Goal: Task Accomplishment & Management: Manage account settings

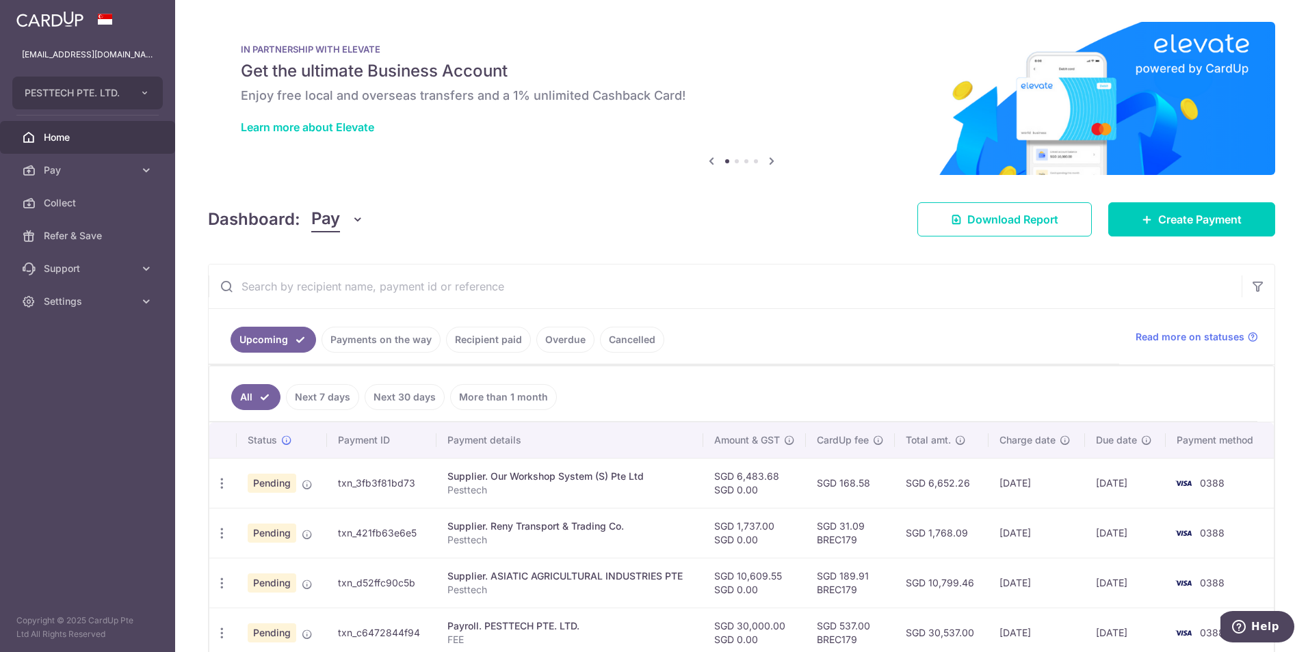
scroll to position [274, 0]
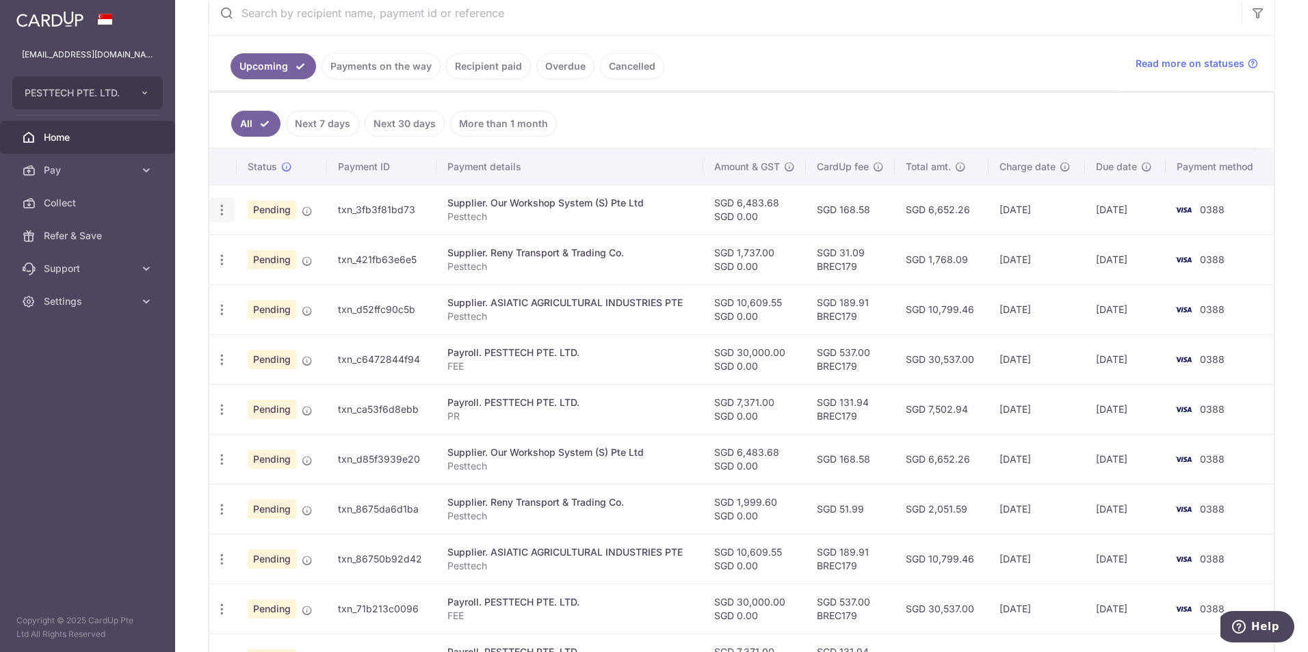
click at [222, 208] on icon "button" at bounding box center [222, 210] width 14 height 14
click at [195, 176] on div "× Pause Schedule Pause all future payments in this series Pause just this one p…" at bounding box center [741, 326] width 1133 height 652
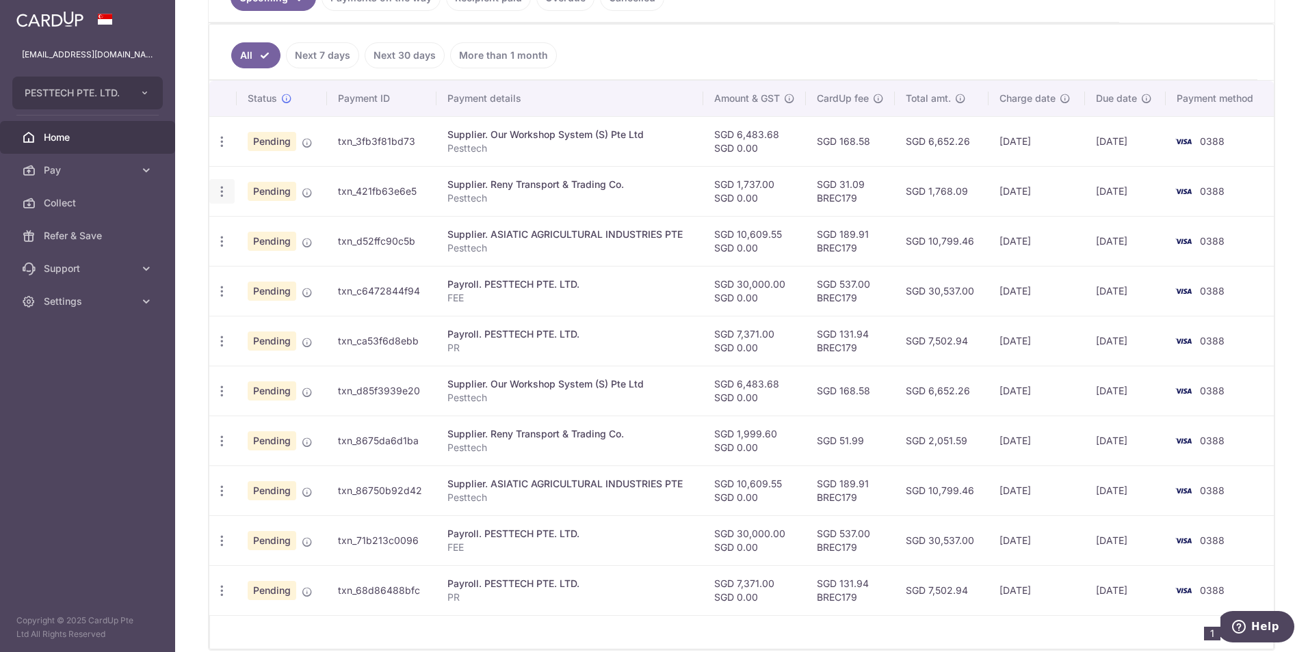
click at [217, 195] on icon "button" at bounding box center [222, 192] width 14 height 14
click at [189, 175] on div "× Pause Schedule Pause all future payments in this series Pause just this one p…" at bounding box center [741, 326] width 1133 height 652
click at [226, 237] on icon "button" at bounding box center [222, 242] width 14 height 14
click at [187, 208] on div "× Pause Schedule Pause all future payments in this series Pause just this one p…" at bounding box center [741, 326] width 1133 height 652
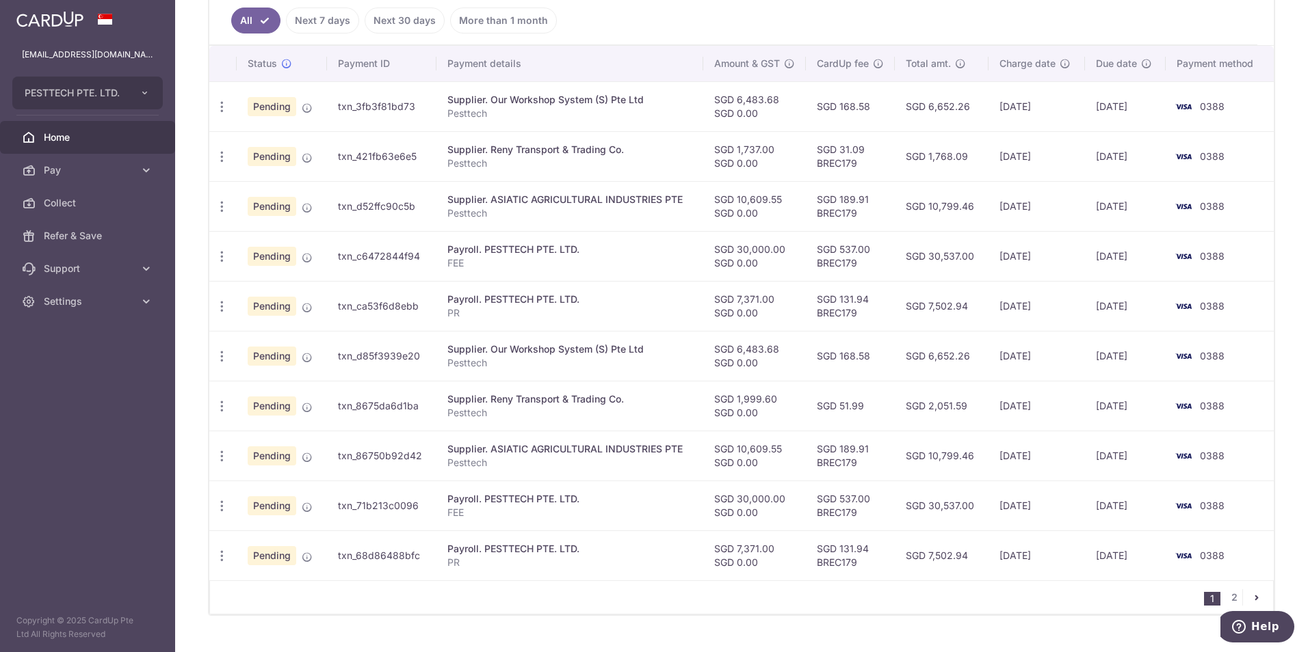
scroll to position [405, 0]
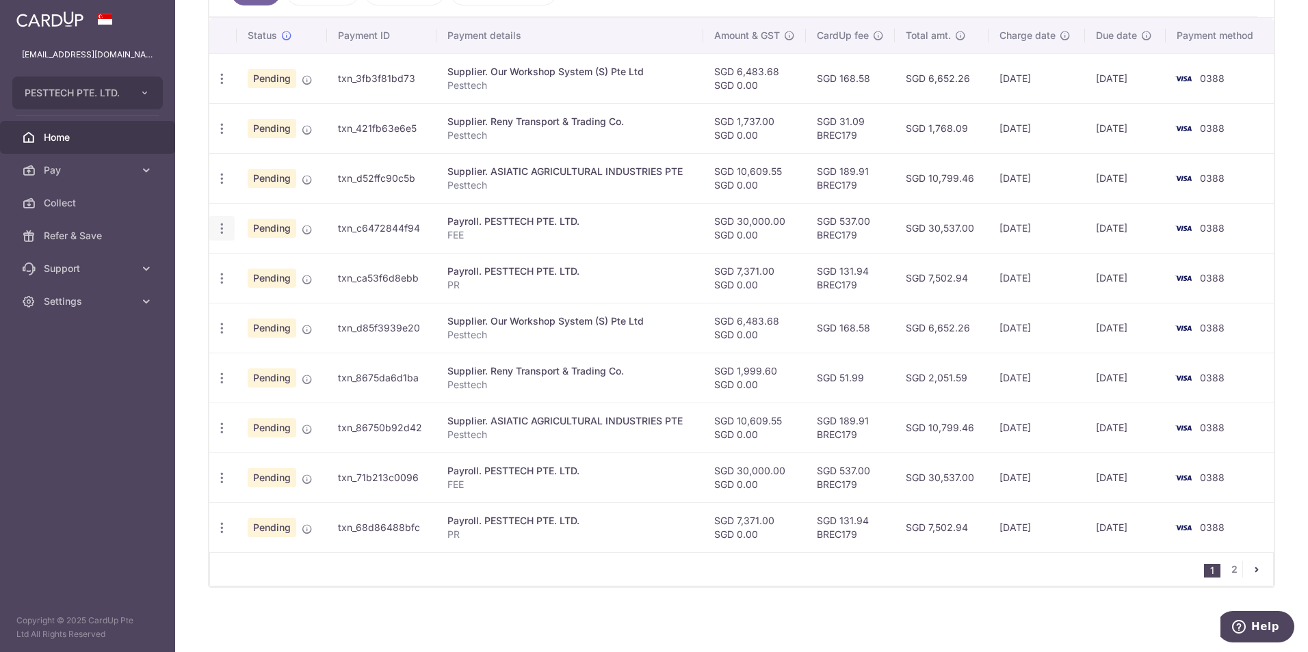
click at [223, 228] on icon "button" at bounding box center [222, 229] width 14 height 14
click at [188, 173] on div "× Pause Schedule Pause all future payments in this series Pause just this one p…" at bounding box center [741, 326] width 1133 height 652
click at [222, 132] on icon "button" at bounding box center [222, 129] width 14 height 14
click at [248, 239] on span "Upload doc" at bounding box center [294, 233] width 93 height 16
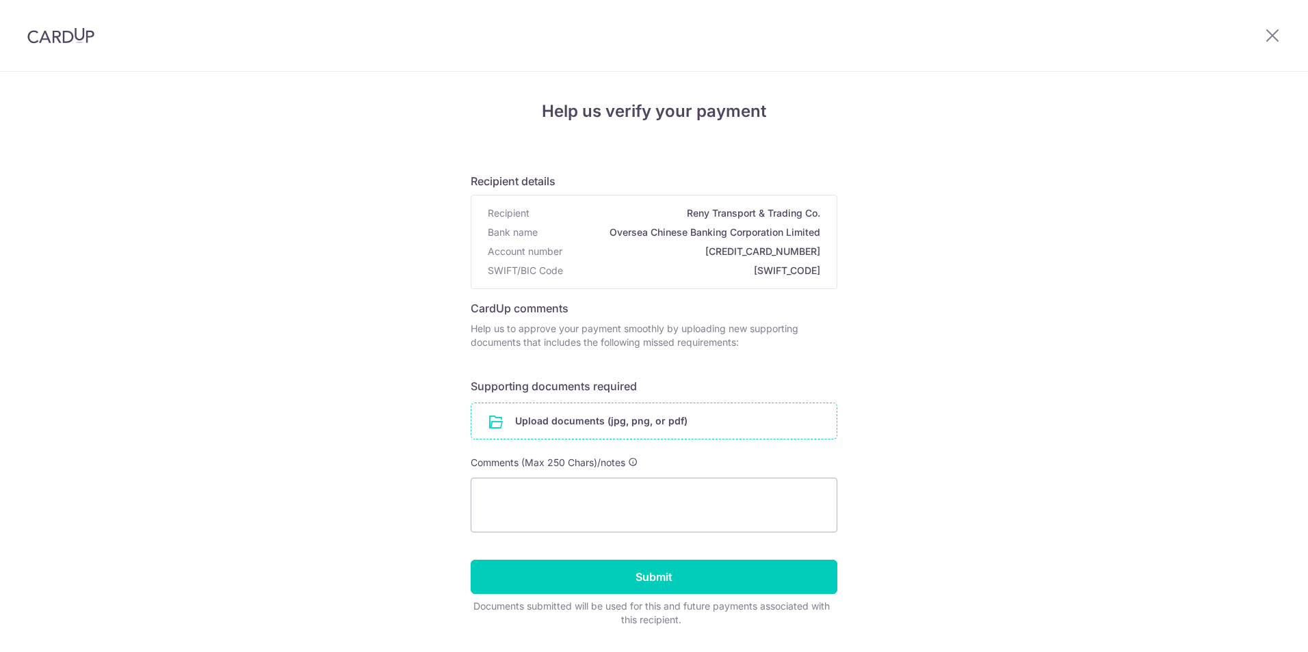
click at [622, 426] on input "file" at bounding box center [653, 421] width 365 height 36
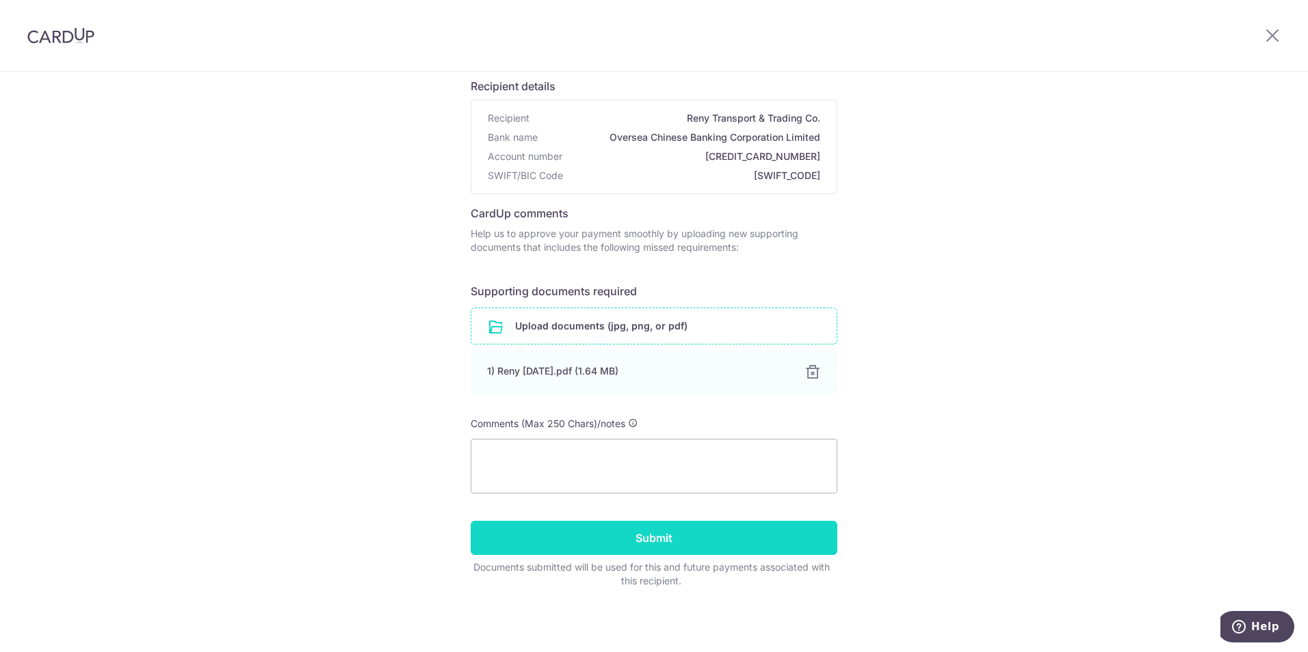
scroll to position [95, 0]
click at [599, 549] on input "Submit" at bounding box center [654, 538] width 367 height 34
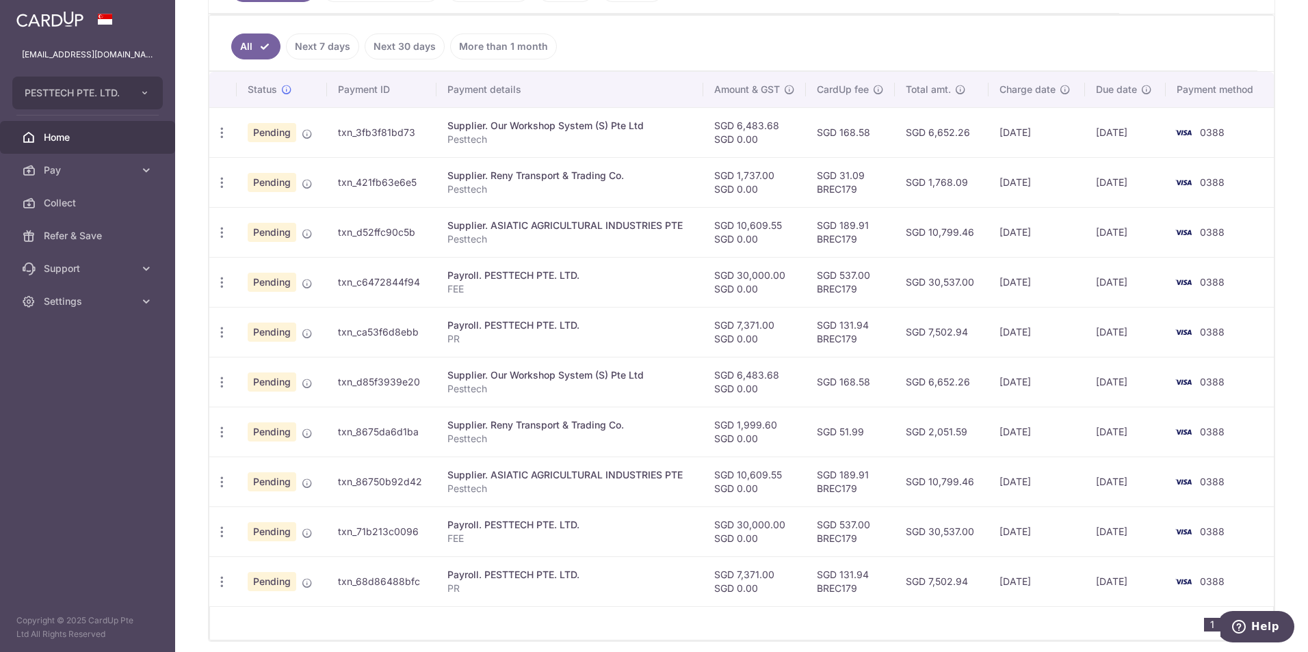
scroll to position [410, 0]
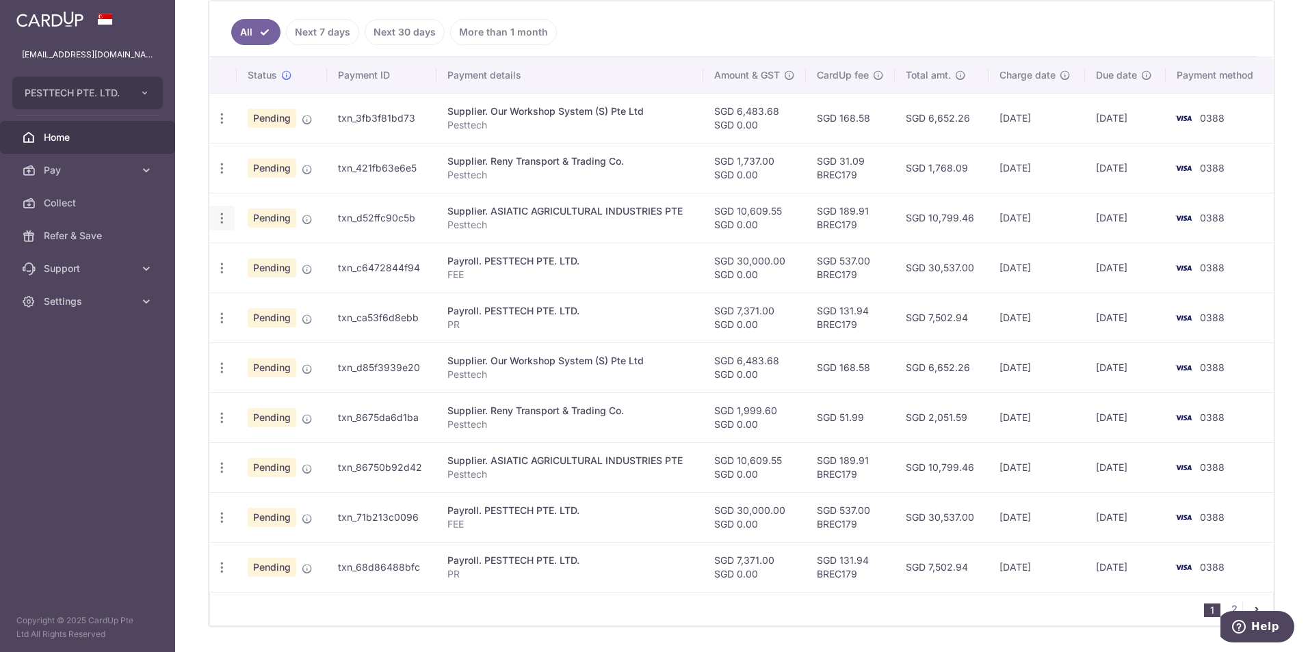
click at [219, 214] on icon "button" at bounding box center [222, 218] width 14 height 14
click at [250, 261] on span "Update payment" at bounding box center [294, 256] width 93 height 16
radio input "true"
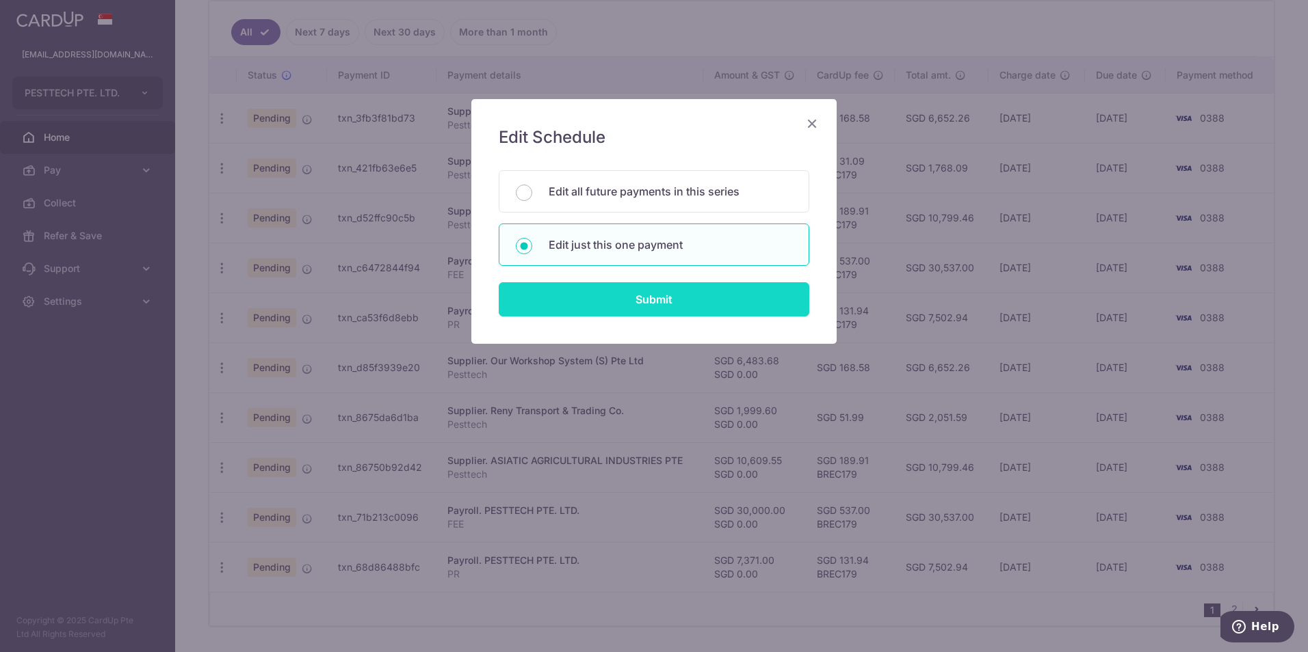
click at [610, 299] on input "Submit" at bounding box center [654, 299] width 310 height 34
radio input "true"
type input "10,609.55"
type input "0.00"
type input "[DATE]"
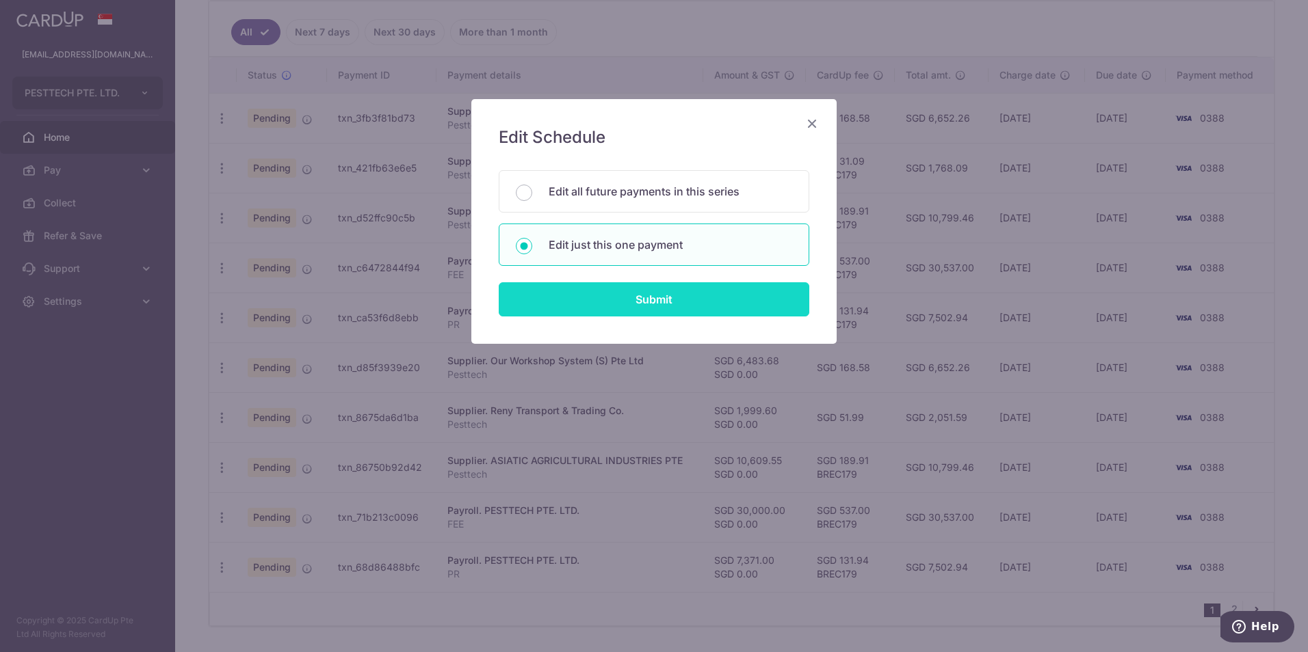
type input "Pesttech"
type input "ASP"
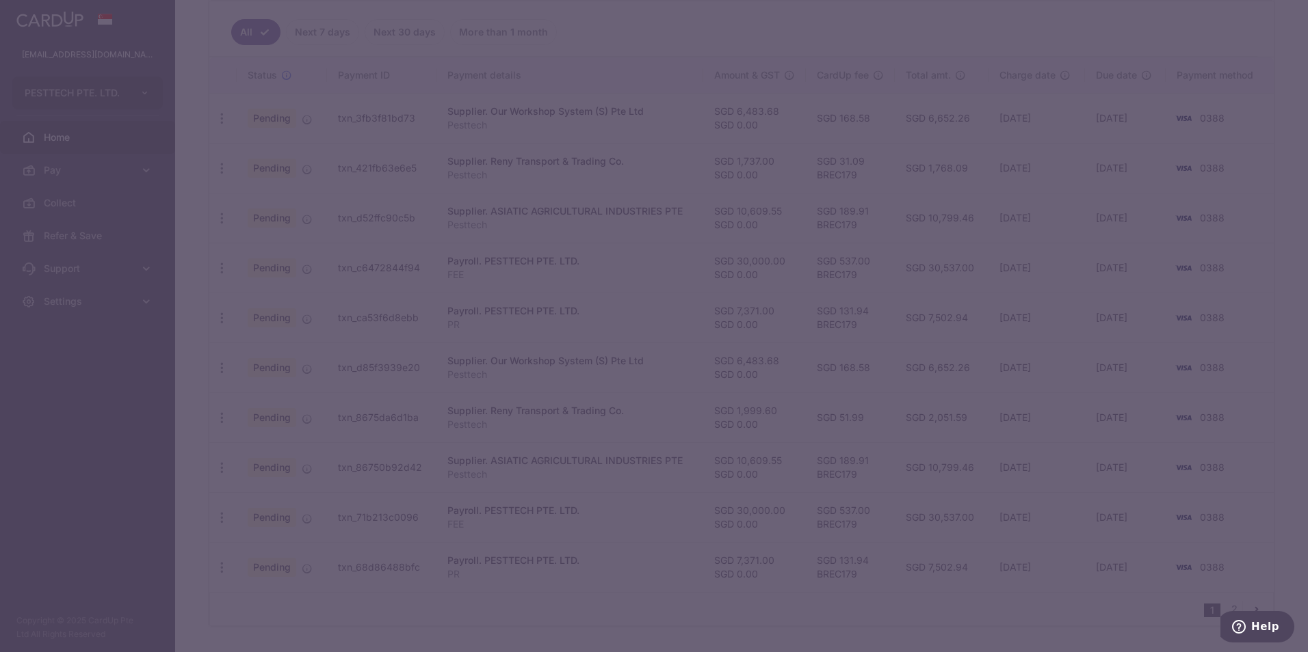
type input "BREC179"
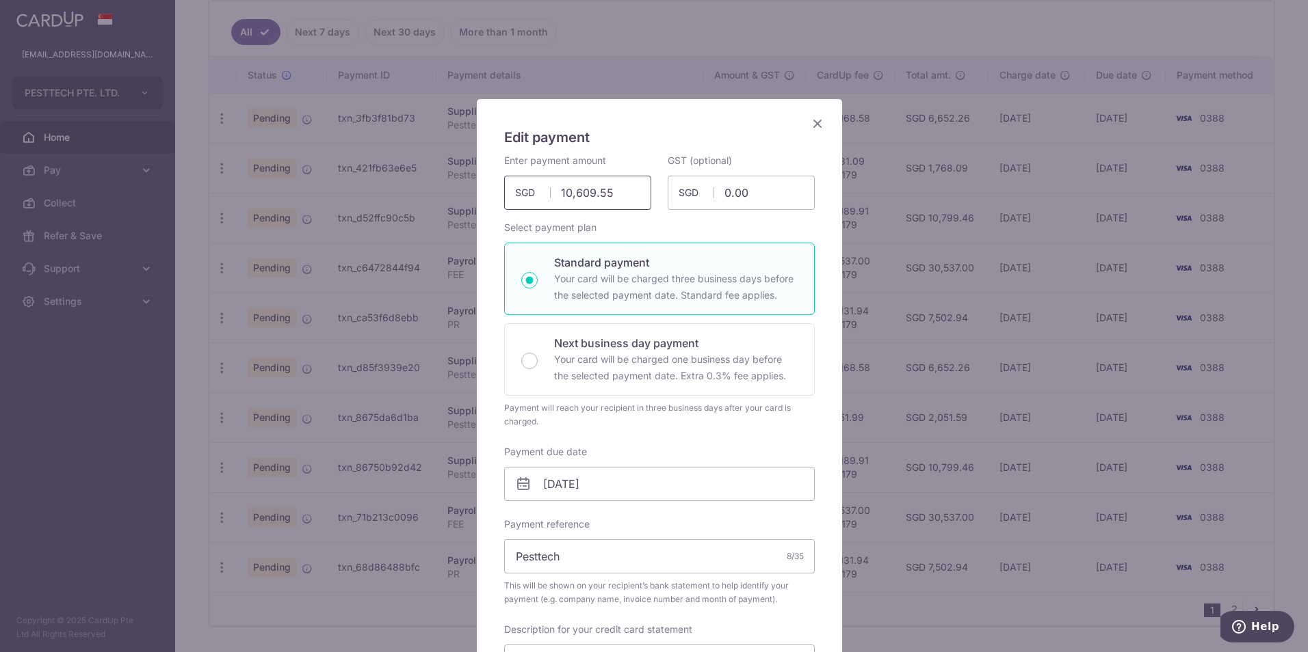
drag, startPoint x: 611, startPoint y: 196, endPoint x: 501, endPoint y: 190, distance: 111.0
click at [504, 190] on input "10,609.55" at bounding box center [577, 193] width 147 height 34
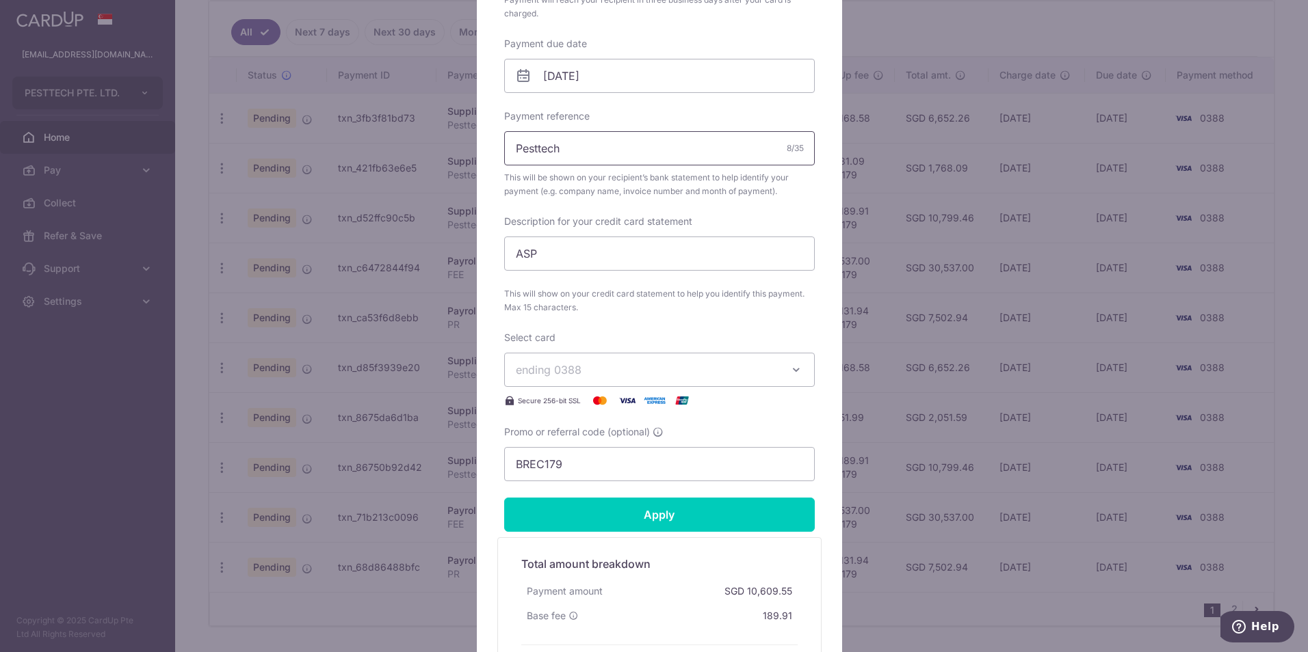
scroll to position [479, 0]
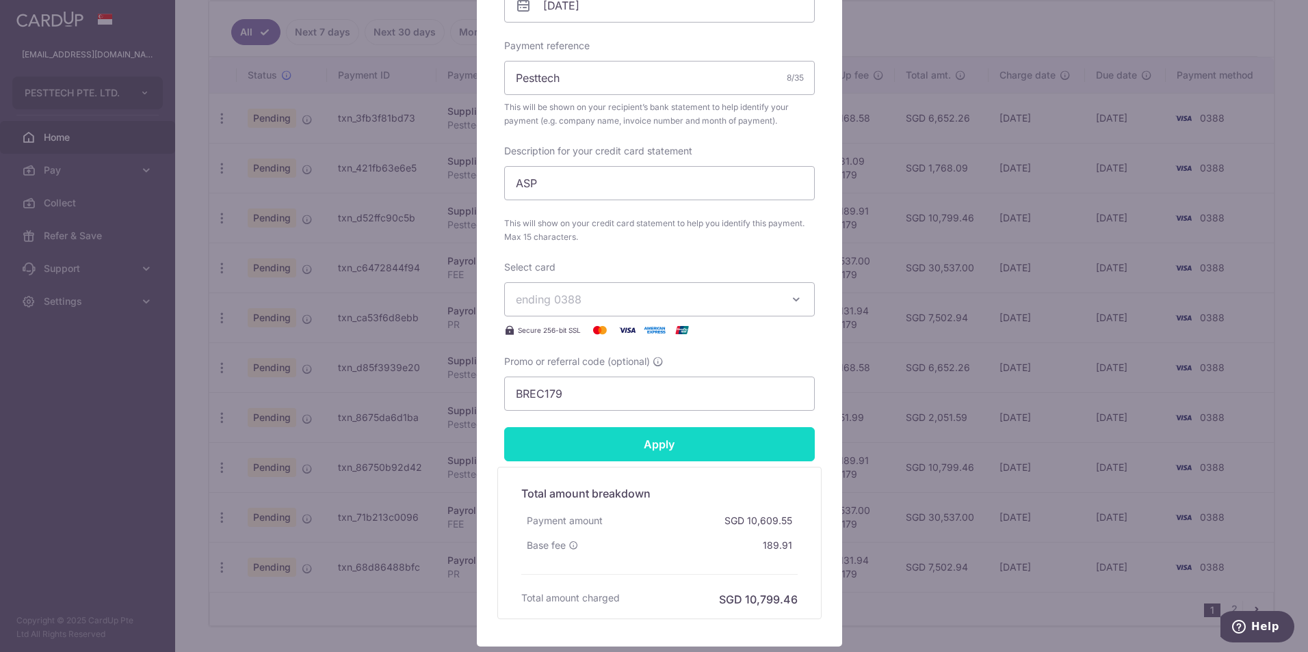
type input "21,876.30"
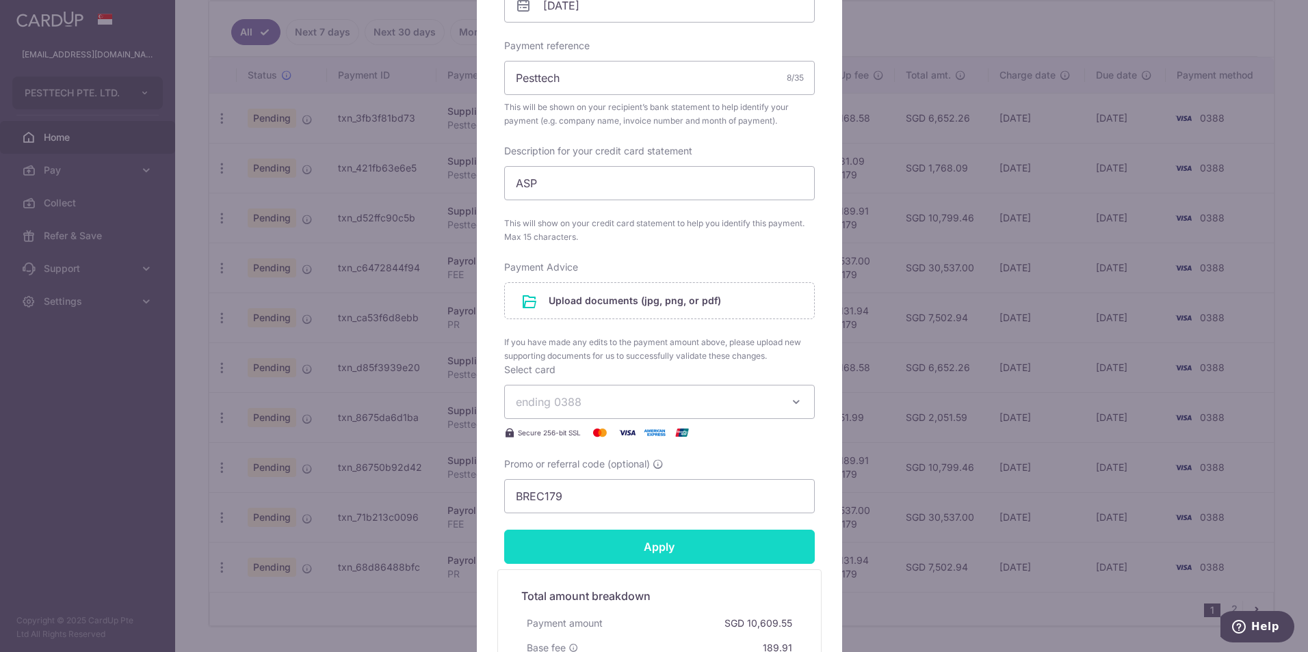
click at [641, 449] on form "By clicking apply, you will make changes to all payments to ASIATIC AGRICULTURA…" at bounding box center [659, 198] width 310 height 1047
click at [630, 304] on input "file" at bounding box center [659, 301] width 309 height 36
click at [617, 312] on input "file" at bounding box center [659, 301] width 309 height 36
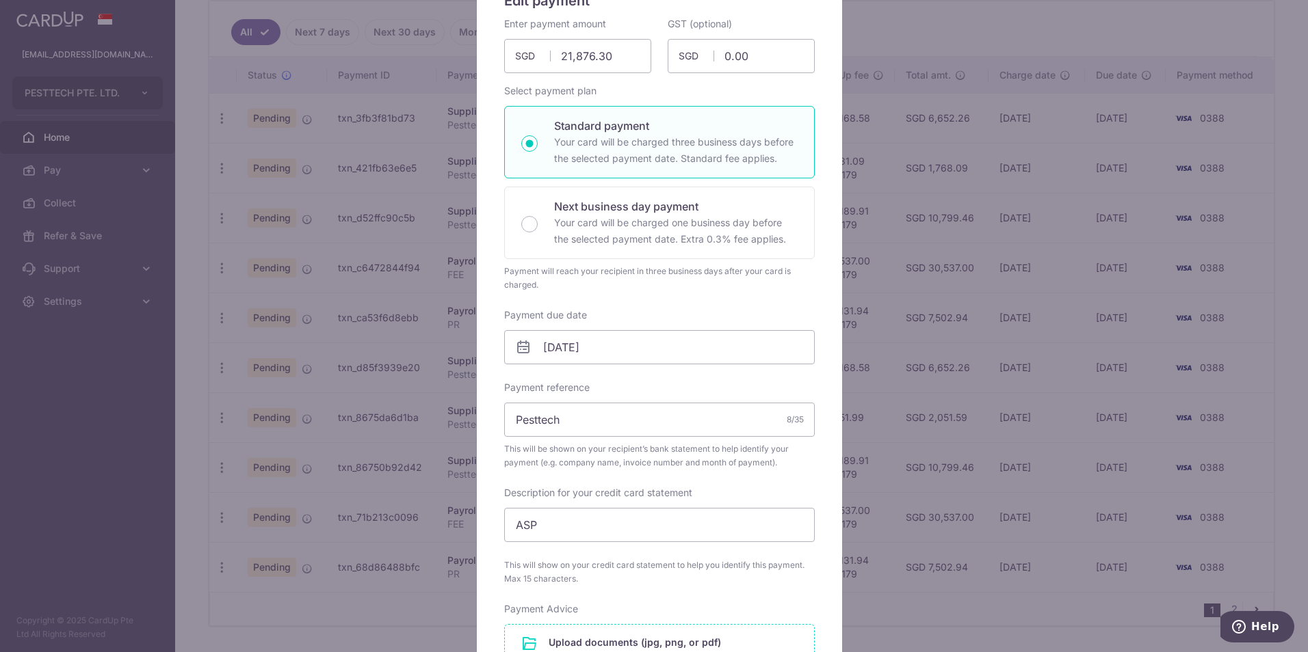
scroll to position [615, 0]
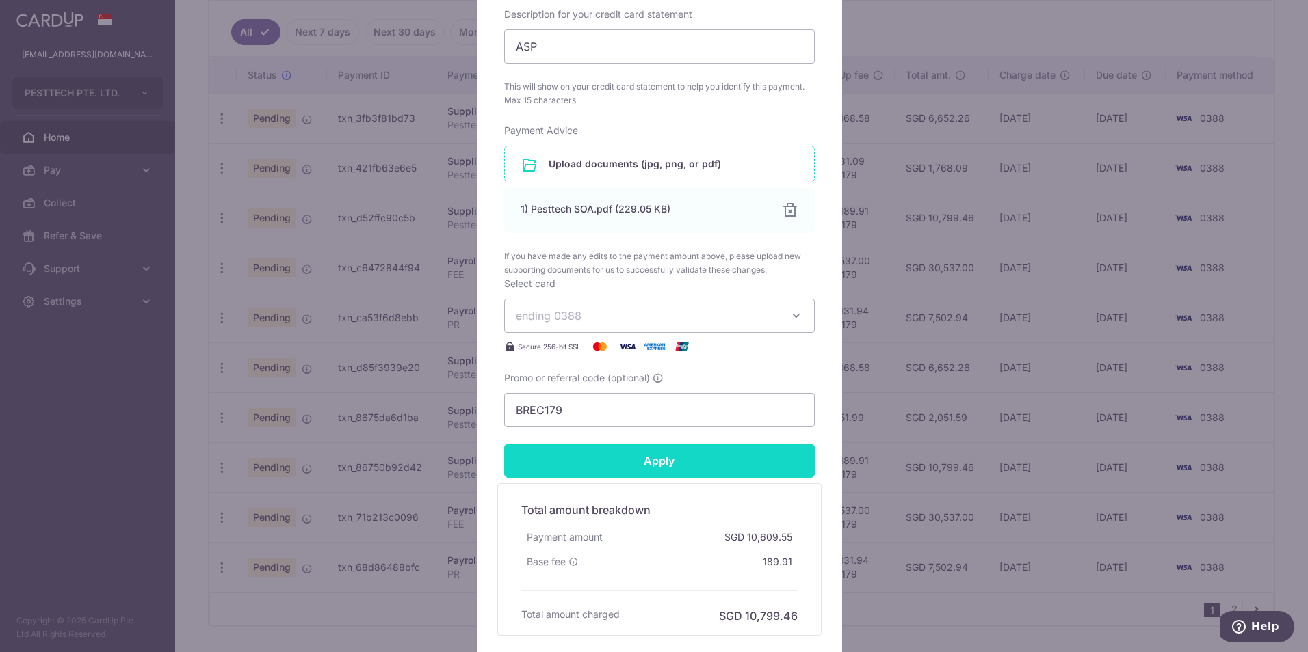
click at [663, 463] on input "Apply" at bounding box center [659, 461] width 310 height 34
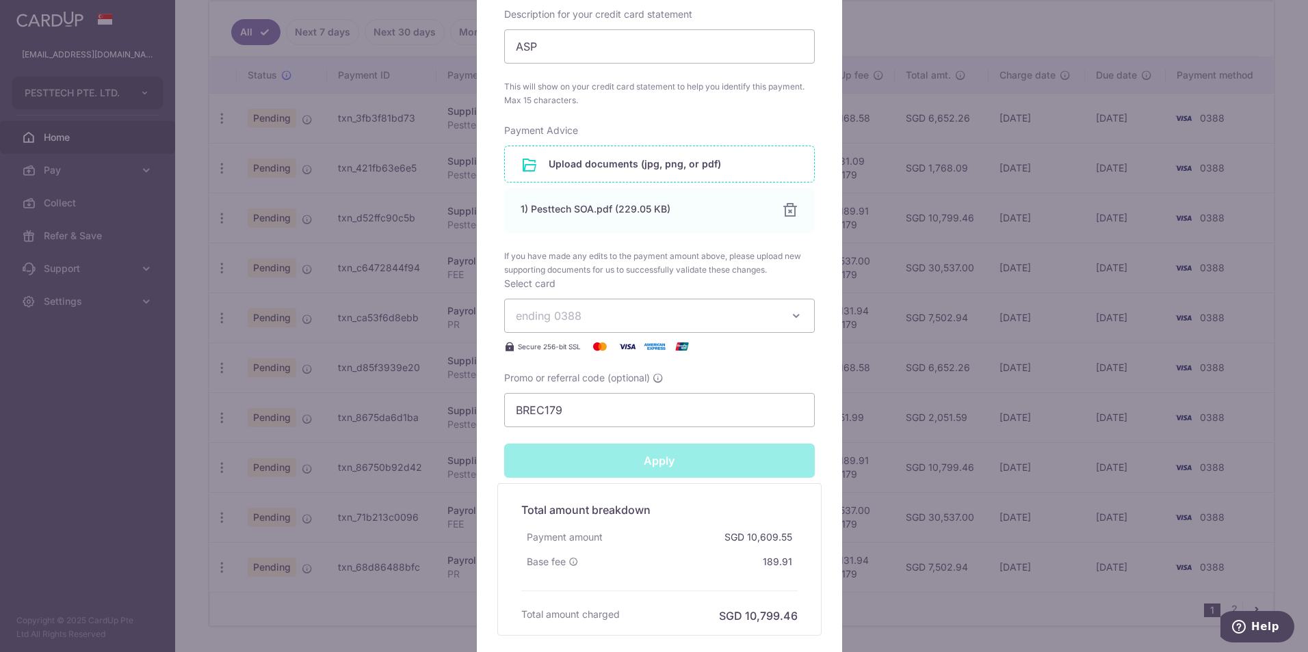
type input "Successfully Applied"
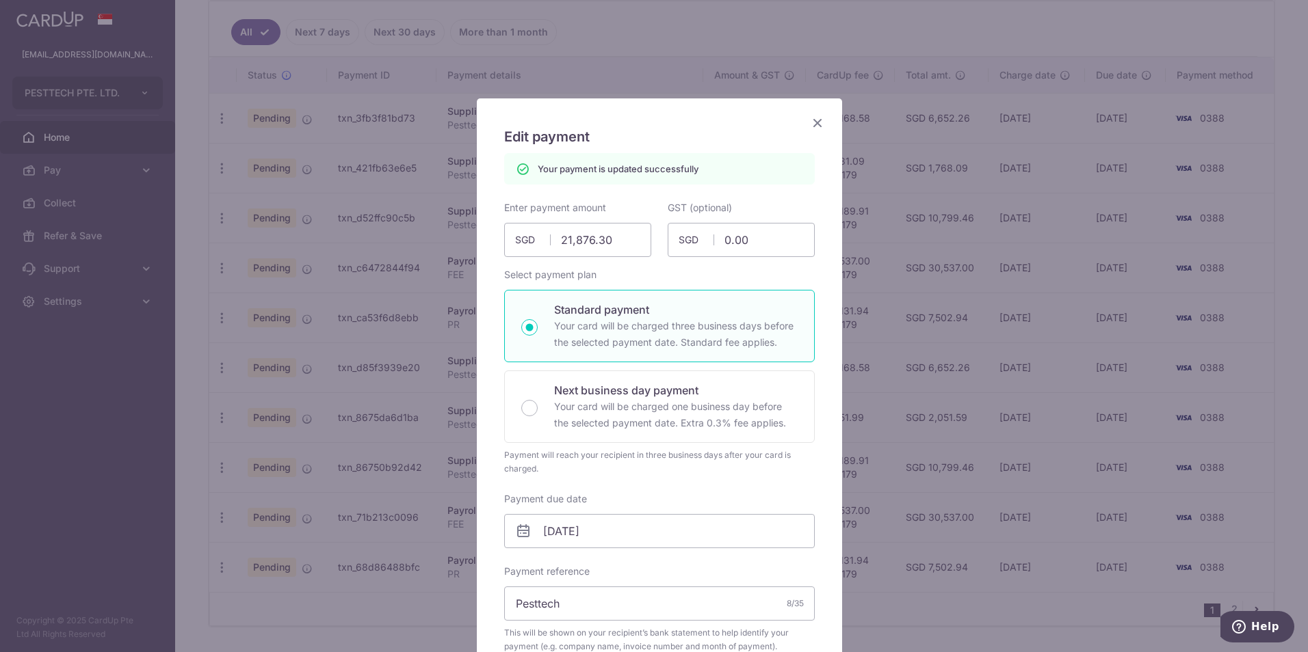
scroll to position [0, 0]
click at [809, 122] on icon "Close" at bounding box center [817, 123] width 16 height 17
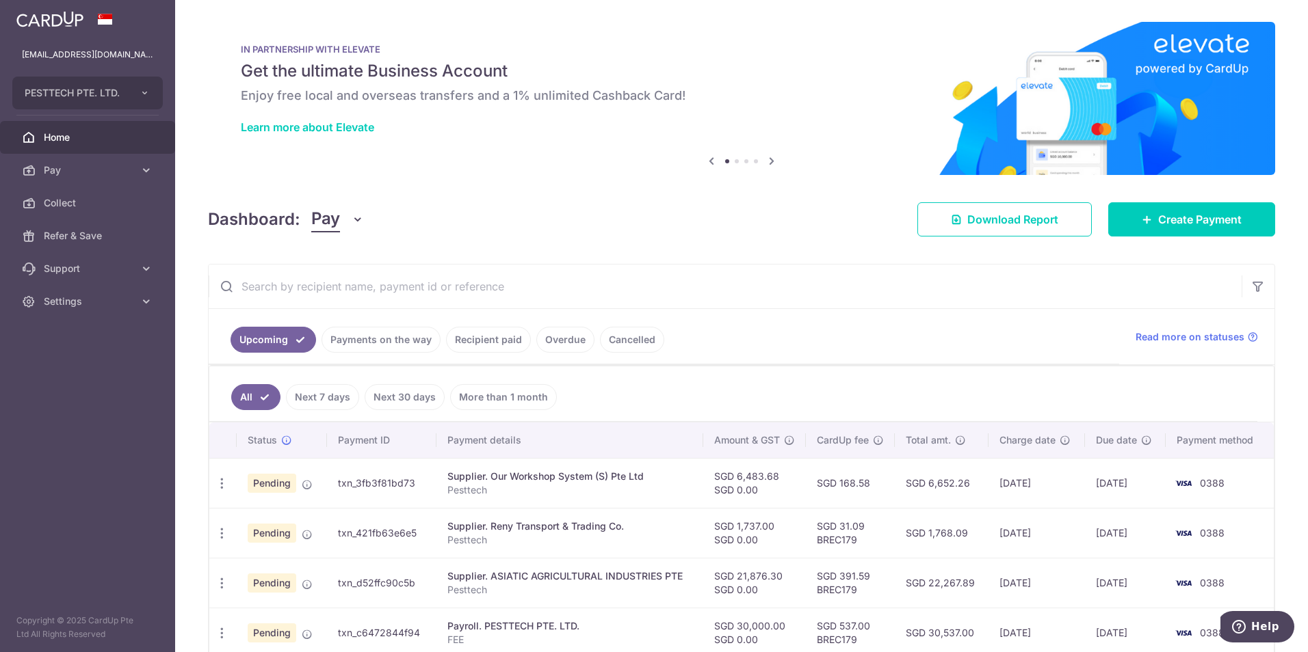
click at [384, 346] on link "Payments on the way" at bounding box center [380, 340] width 119 height 26
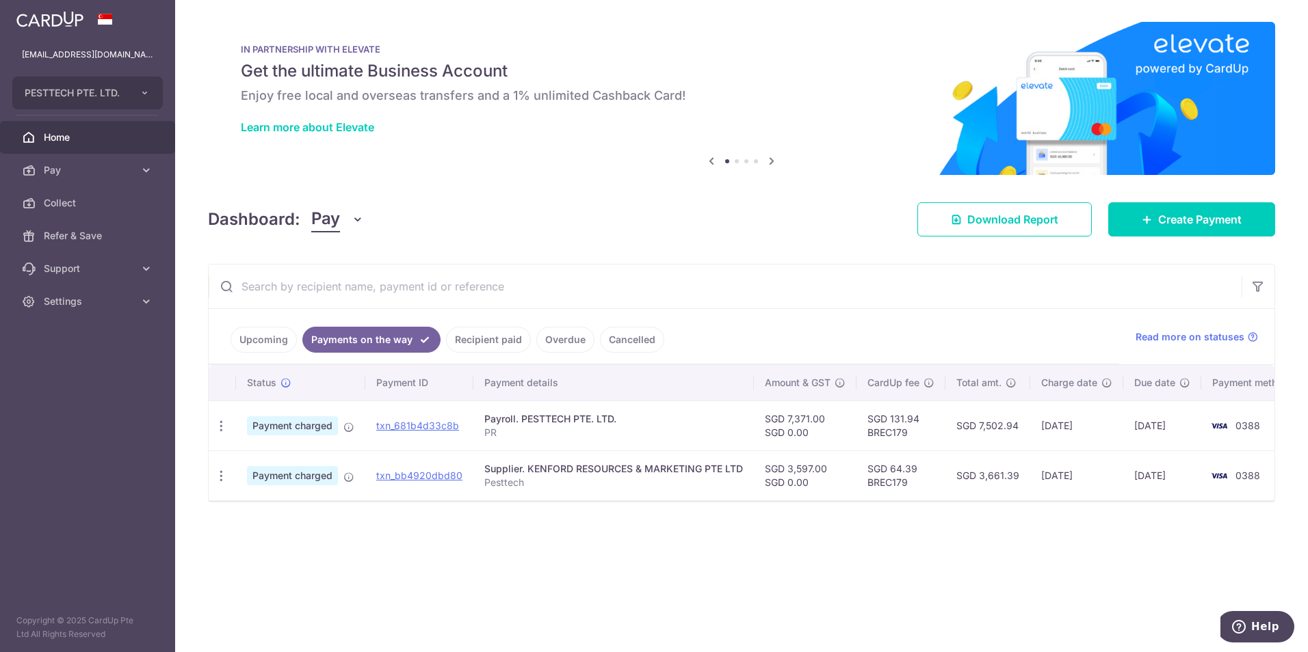
click at [466, 336] on link "Recipient paid" at bounding box center [488, 340] width 85 height 26
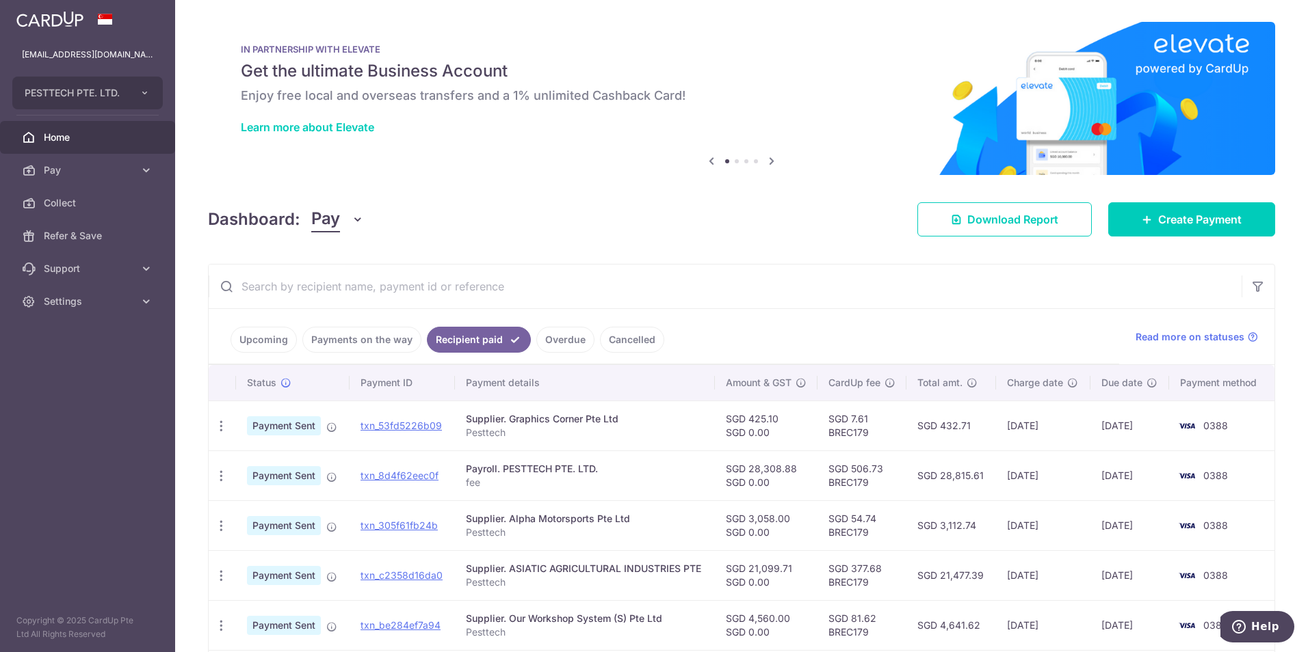
click at [371, 345] on link "Payments on the way" at bounding box center [361, 340] width 119 height 26
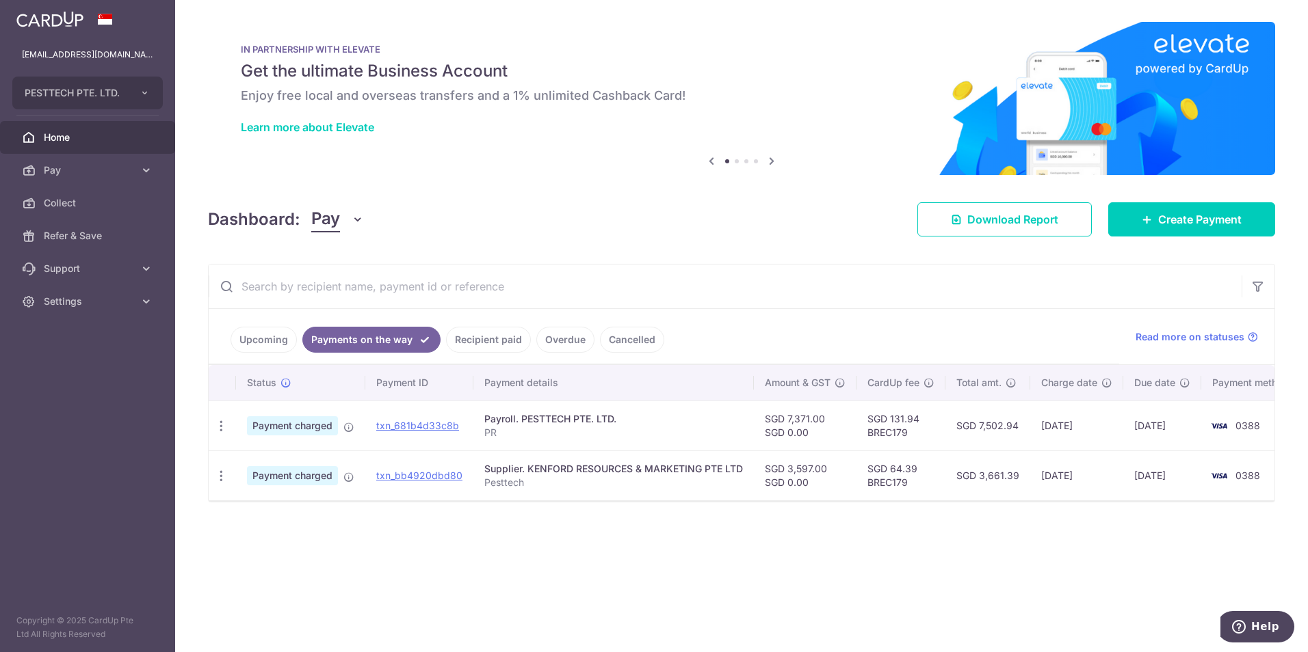
click at [282, 341] on link "Upcoming" at bounding box center [263, 340] width 66 height 26
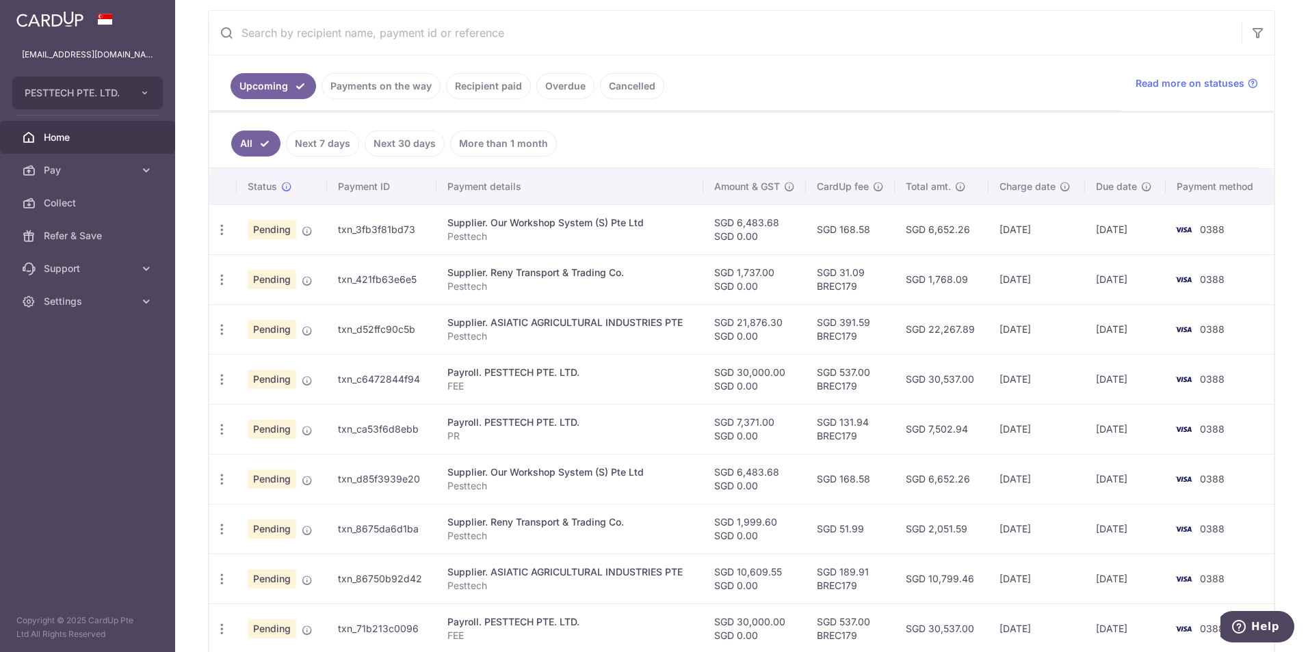
scroll to position [342, 0]
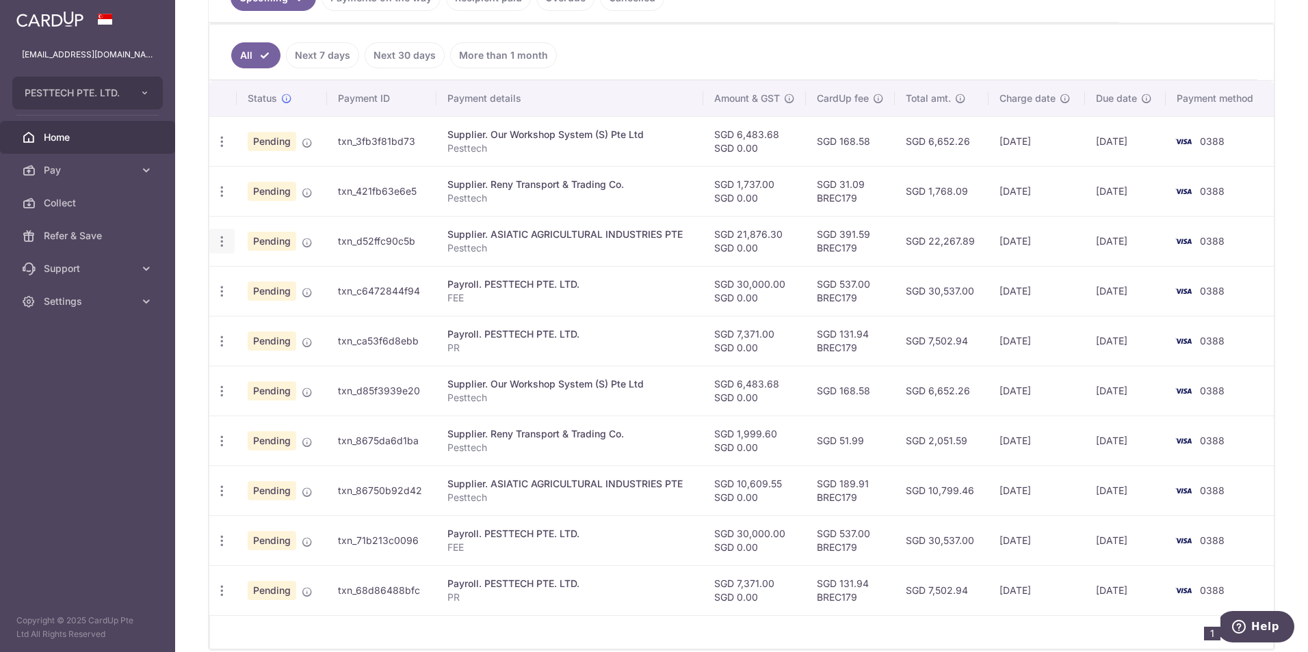
click at [216, 246] on icon "button" at bounding box center [222, 242] width 14 height 14
click at [248, 282] on link "Update payment" at bounding box center [281, 279] width 142 height 33
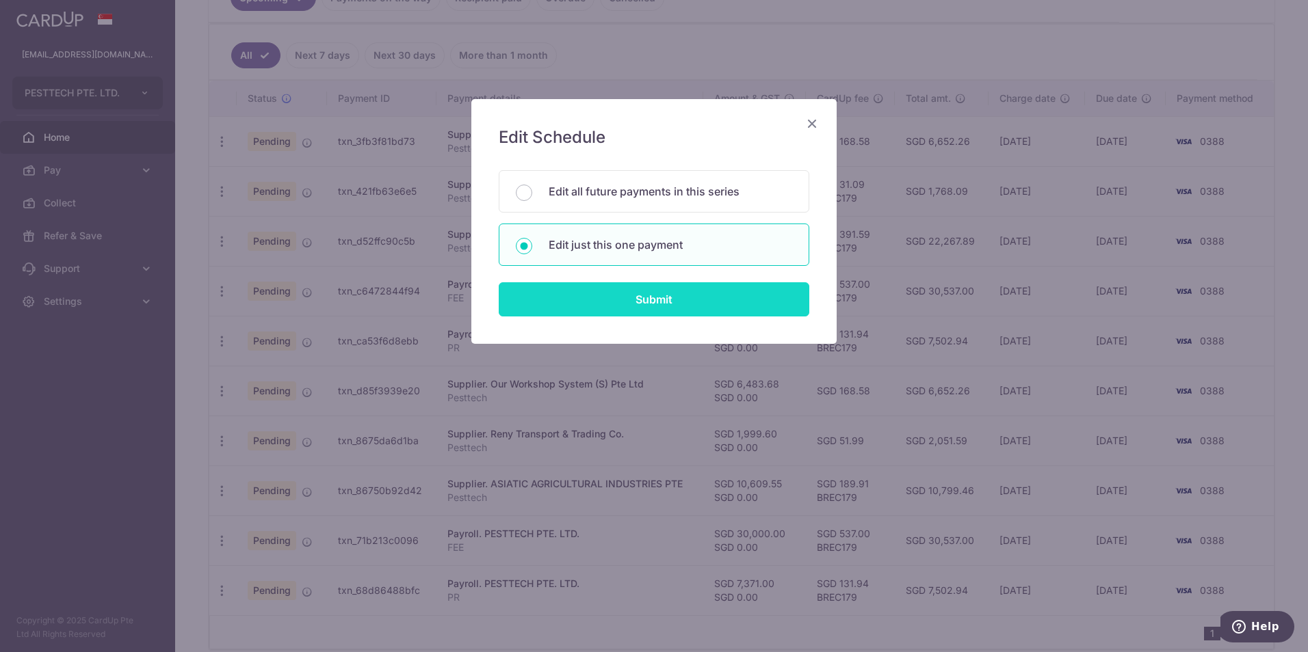
click at [735, 299] on input "Submit" at bounding box center [654, 299] width 310 height 34
radio input "true"
type input "21,876.30"
type input "0.00"
type input "[DATE]"
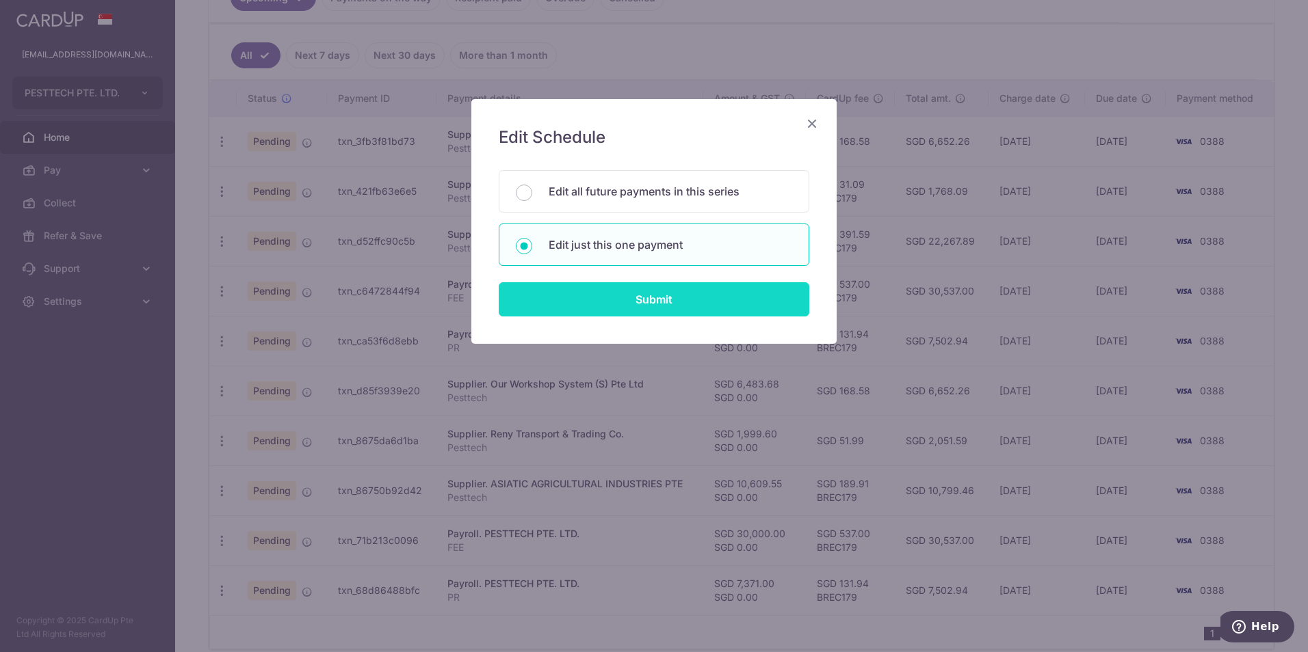
type input "Pesttech"
type input "ASP"
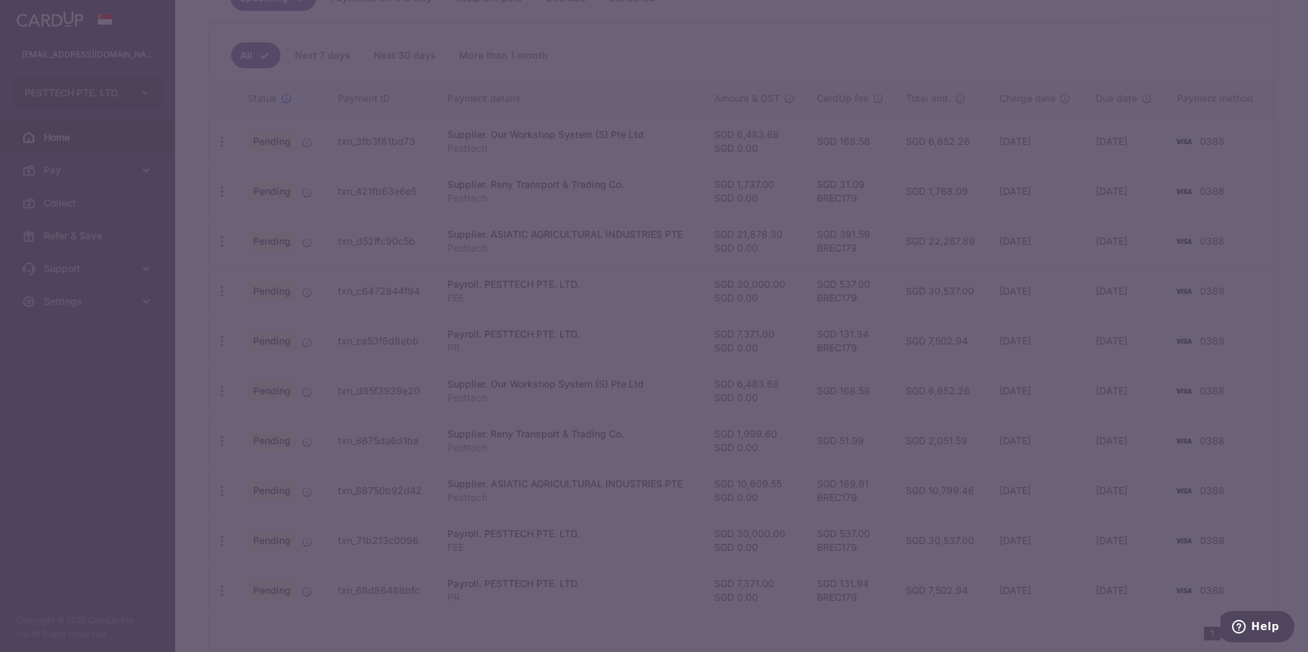
type input "BREC179"
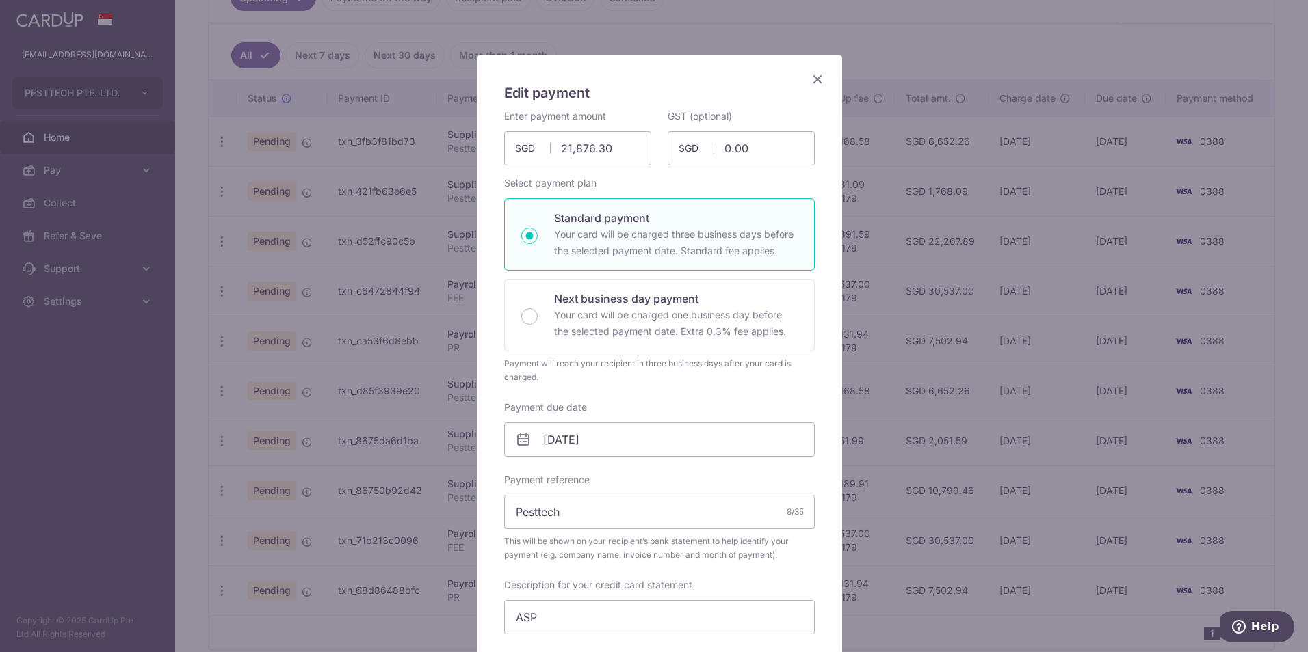
scroll to position [68, 0]
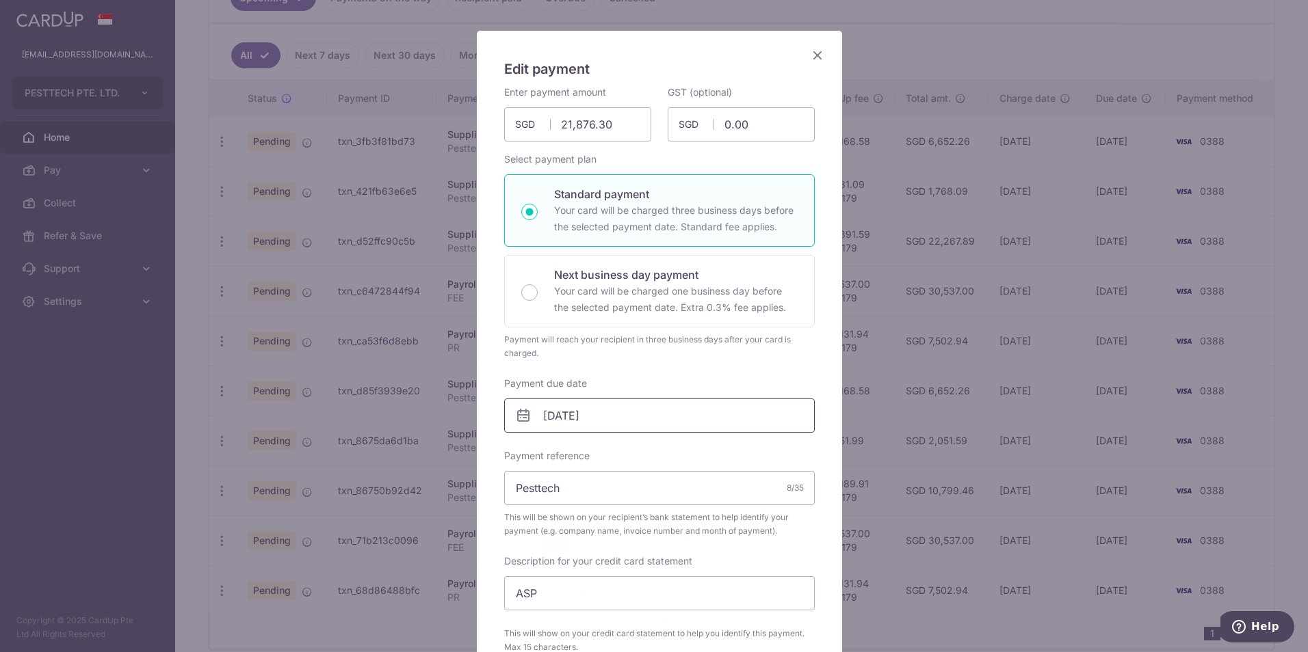
click at [634, 412] on input "[DATE]" at bounding box center [659, 416] width 310 height 34
click at [961, 387] on div "Edit payment By clicking apply, you will make changes to all payments to ASIATI…" at bounding box center [654, 326] width 1308 height 652
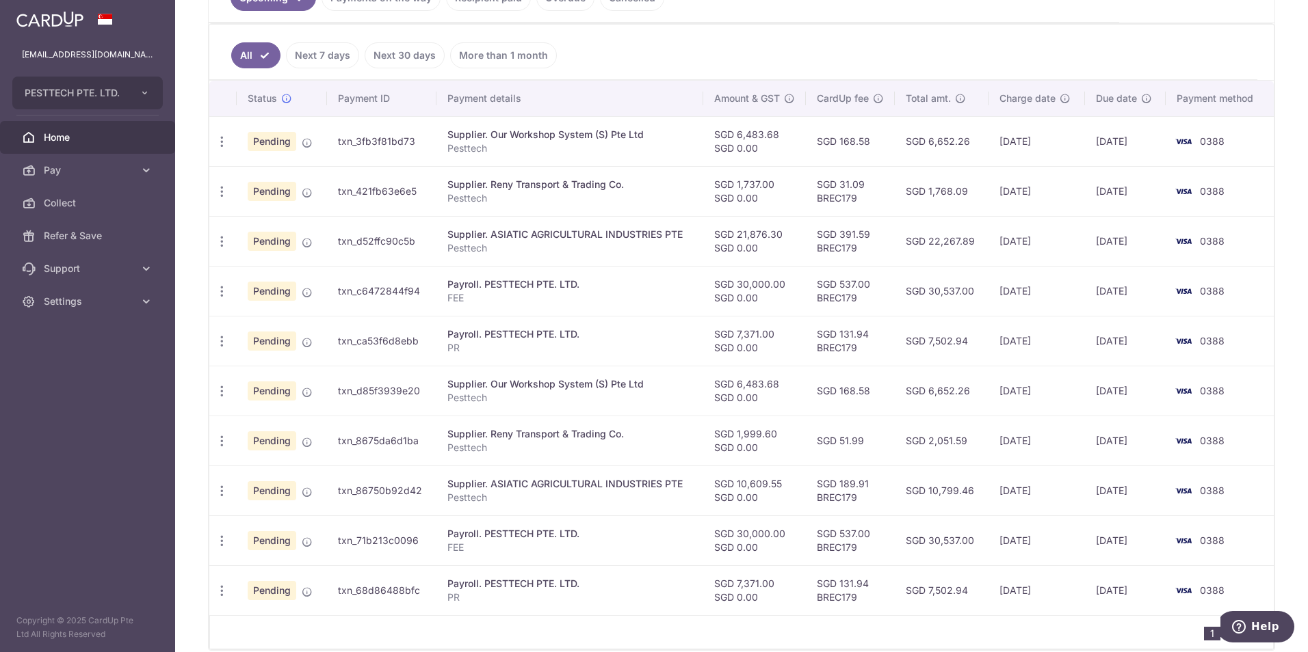
drag, startPoint x: 981, startPoint y: 288, endPoint x: 910, endPoint y: 286, distance: 70.5
click at [910, 286] on td "SGD 30,537.00" at bounding box center [942, 291] width 94 height 50
copy td "GD 30,537.00"
drag, startPoint x: 975, startPoint y: 243, endPoint x: 921, endPoint y: 248, distance: 54.9
click at [921, 248] on td "SGD 22,267.89" at bounding box center [942, 241] width 94 height 50
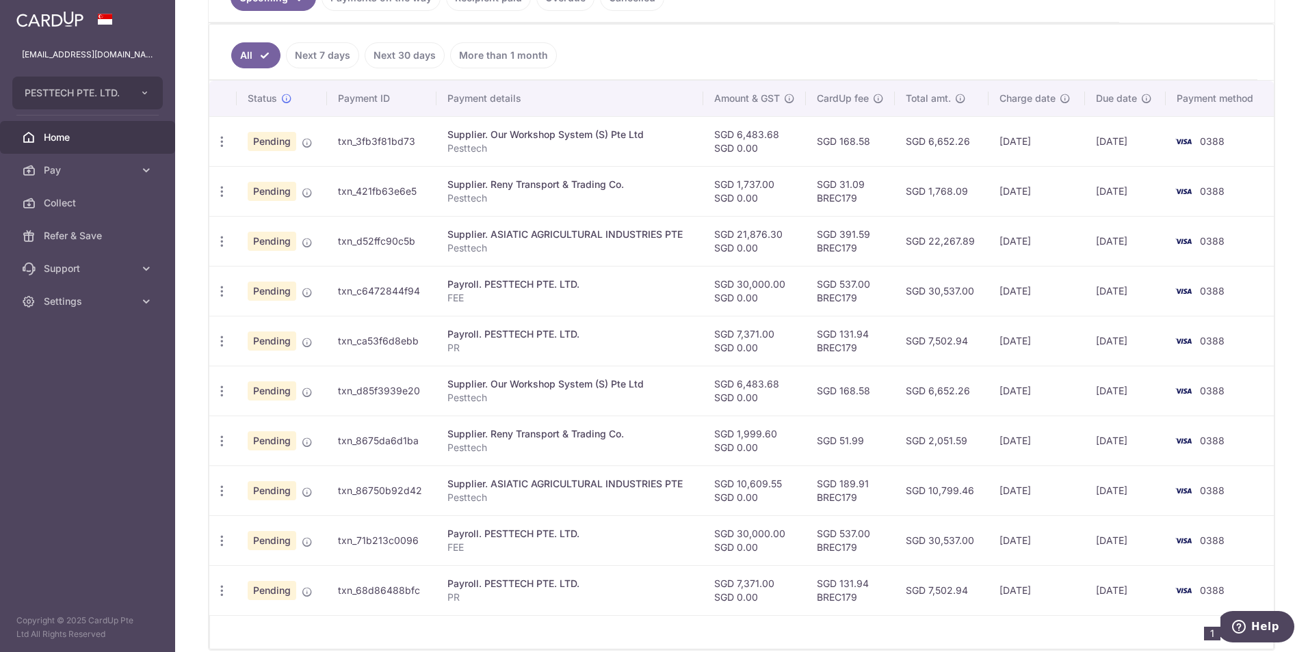
drag, startPoint x: 921, startPoint y: 248, endPoint x: 901, endPoint y: 315, distance: 69.7
click at [901, 315] on td "SGD 30,537.00" at bounding box center [942, 291] width 94 height 50
click at [221, 144] on icon "button" at bounding box center [222, 142] width 14 height 14
click at [248, 184] on link "Update payment" at bounding box center [281, 179] width 142 height 33
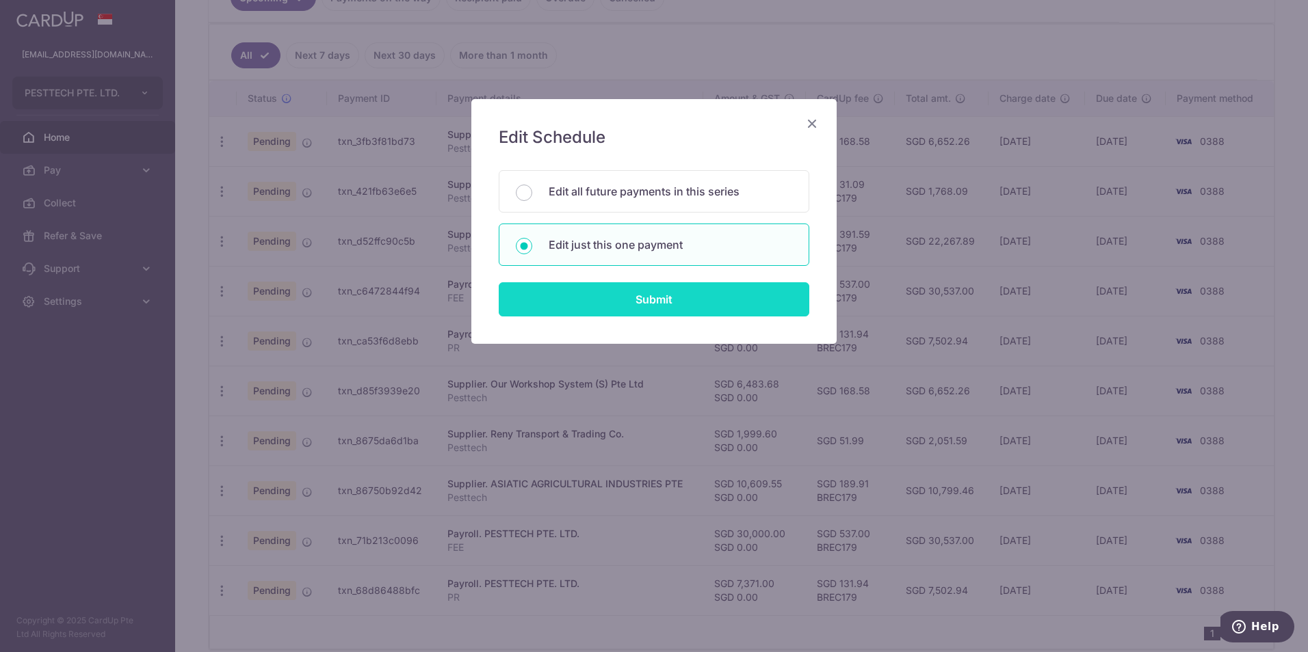
click at [585, 289] on input "Submit" at bounding box center [654, 299] width 310 height 34
type input "6,483.68"
radio input "true"
type input "[DATE]"
type input "OWS"
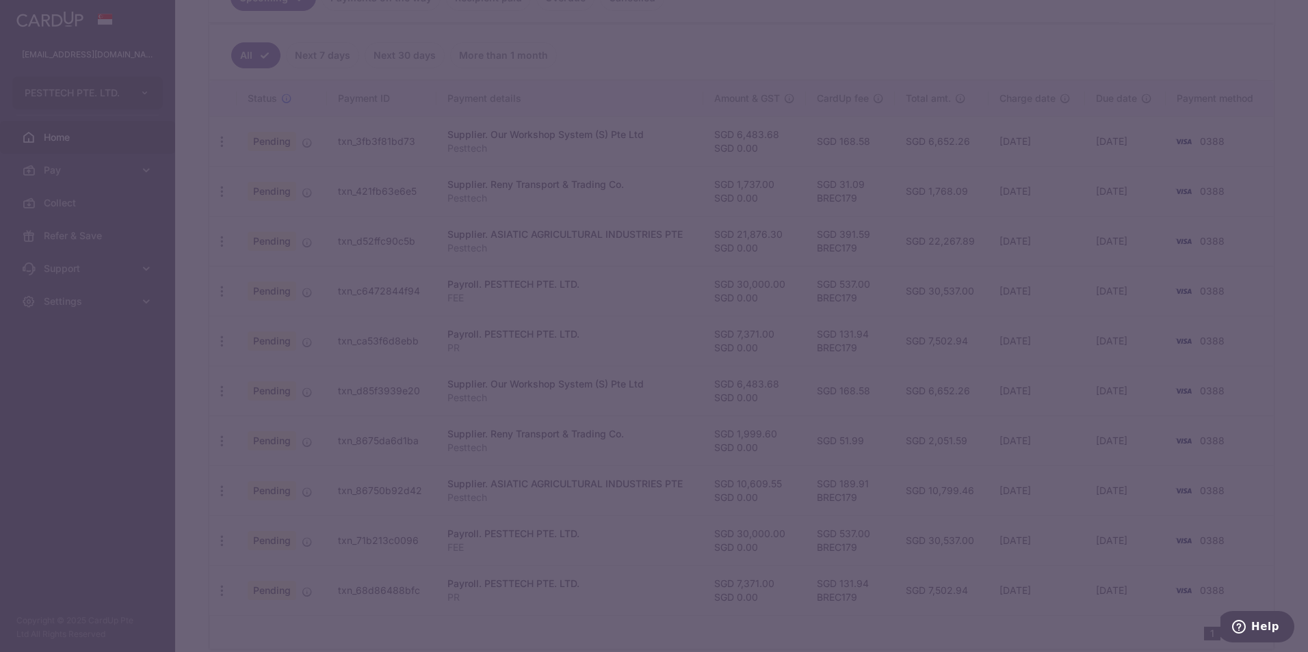
scroll to position [0, 0]
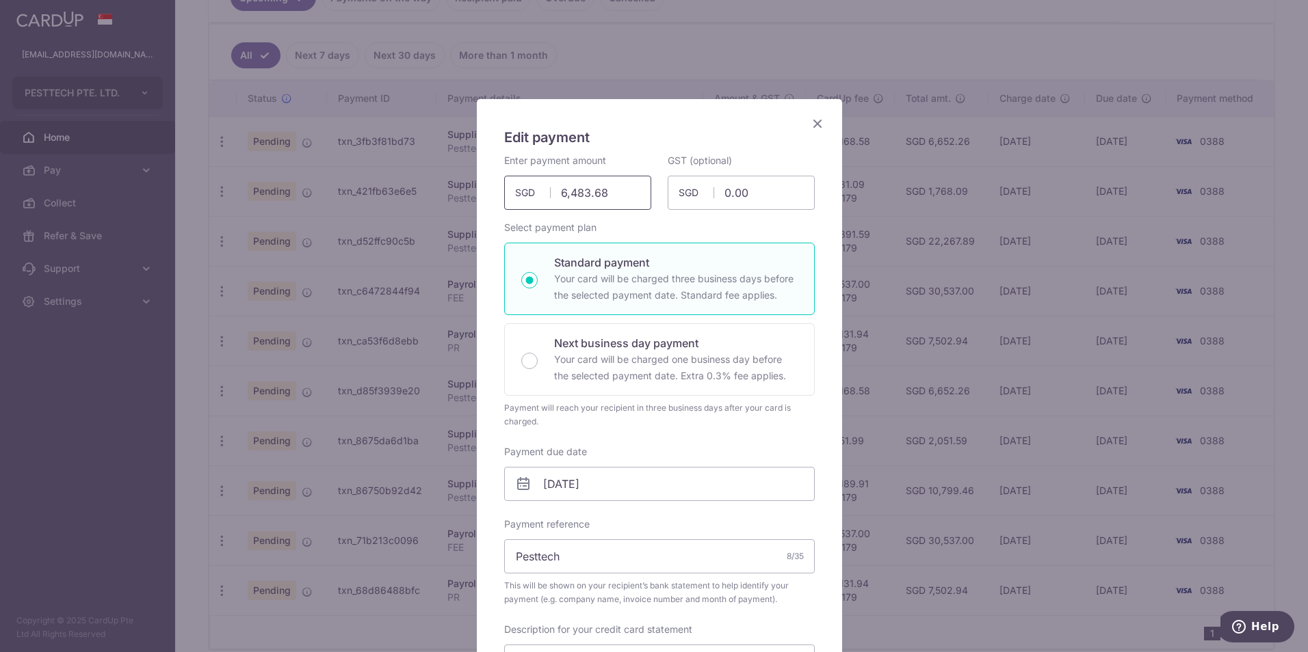
drag, startPoint x: 621, startPoint y: 194, endPoint x: 516, endPoint y: 194, distance: 104.6
click at [516, 194] on div "6,483.68 6483.68 SGD" at bounding box center [577, 193] width 147 height 34
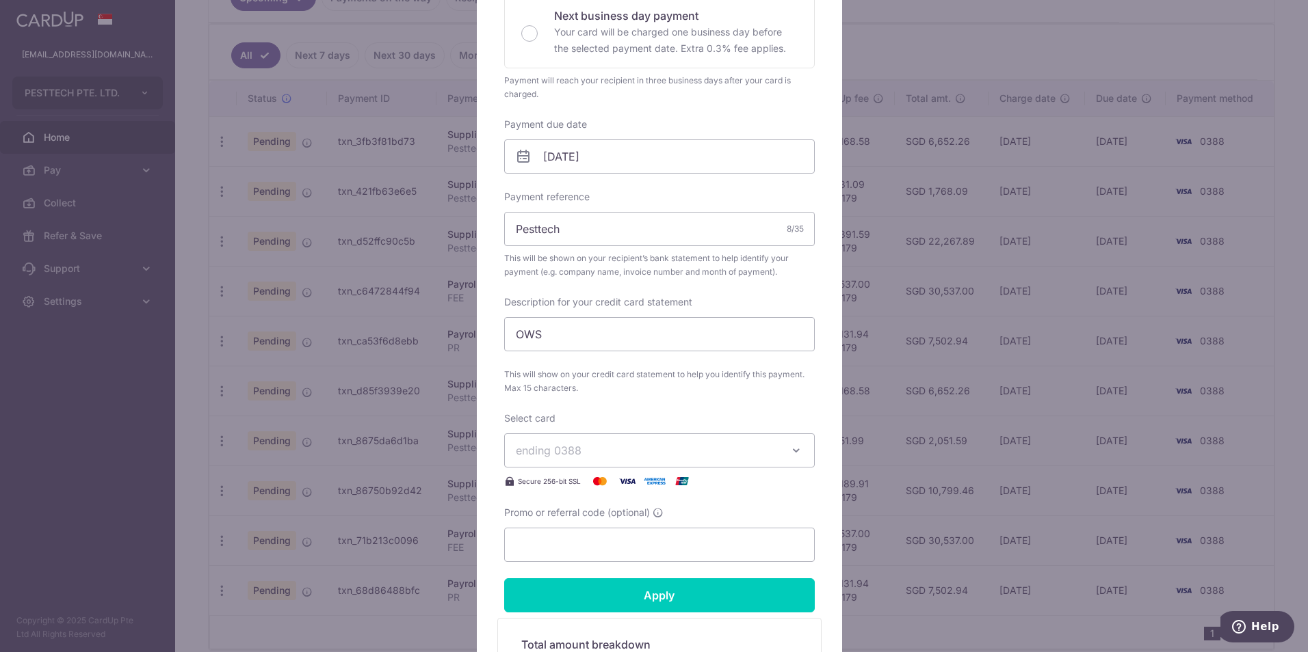
scroll to position [410, 0]
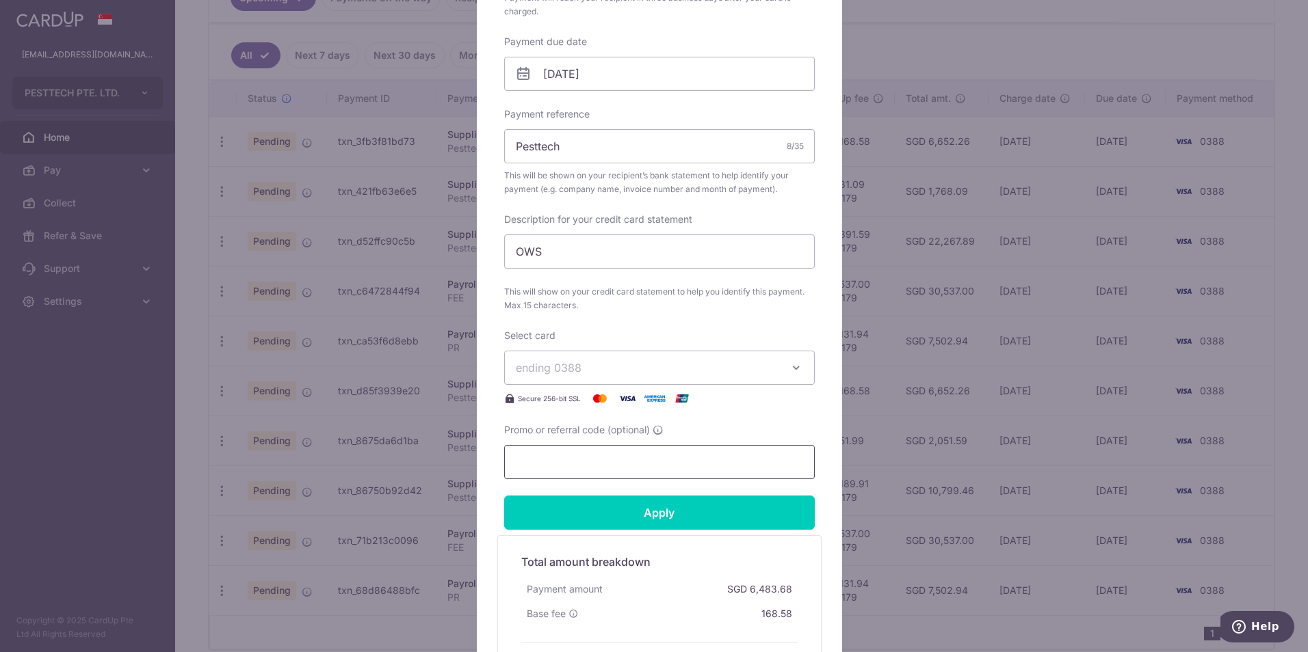
type input "4,527.30"
click at [630, 452] on input "Promo or referral code (optional)" at bounding box center [659, 462] width 310 height 34
paste input "BREC179"
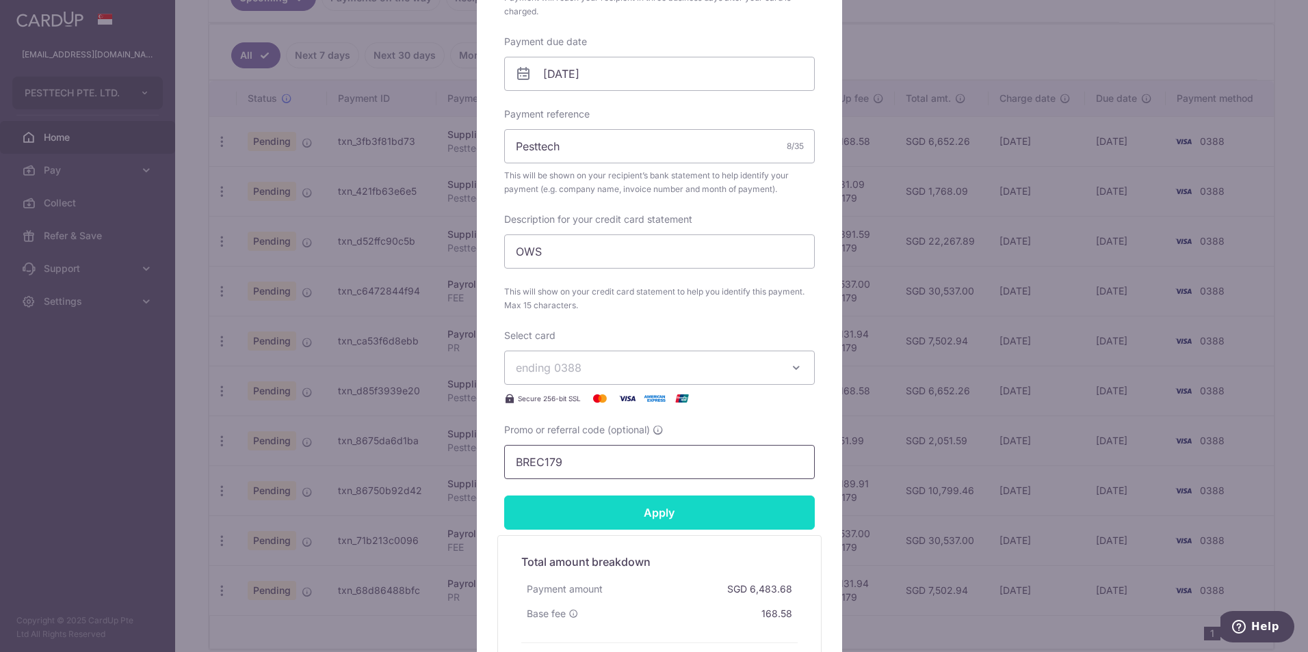
type input "BREC179"
click at [646, 516] on input "Apply" at bounding box center [659, 513] width 310 height 34
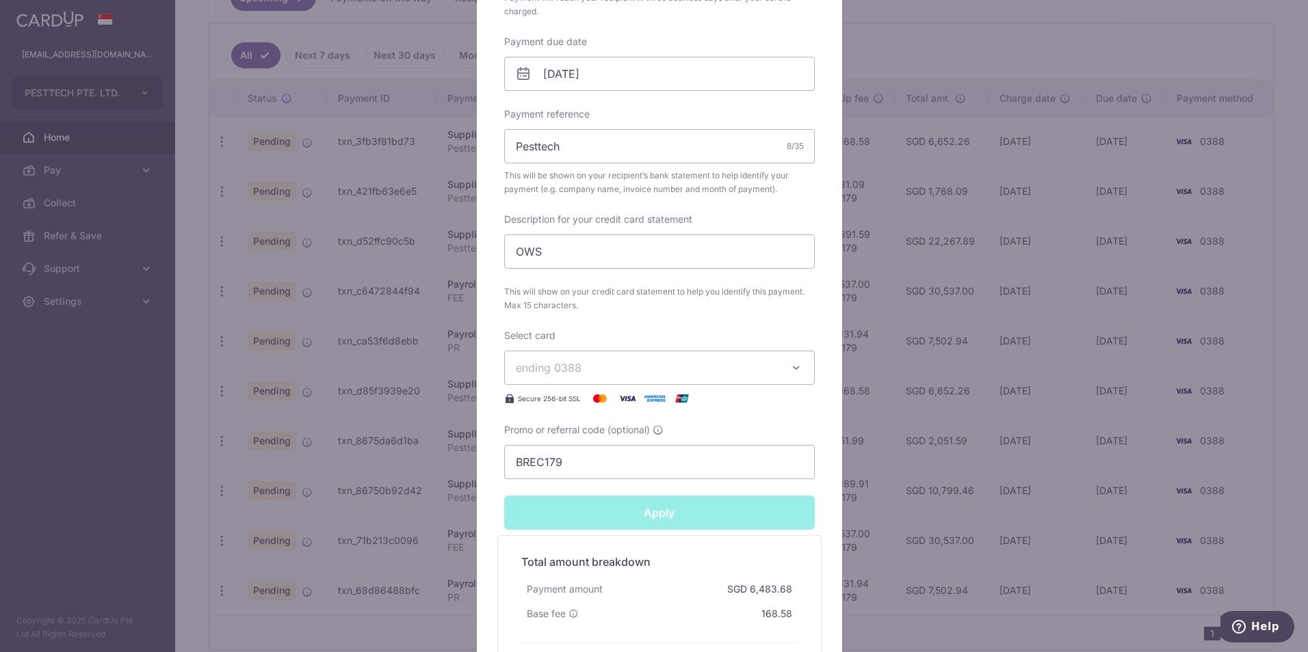
type input "Successfully Applied"
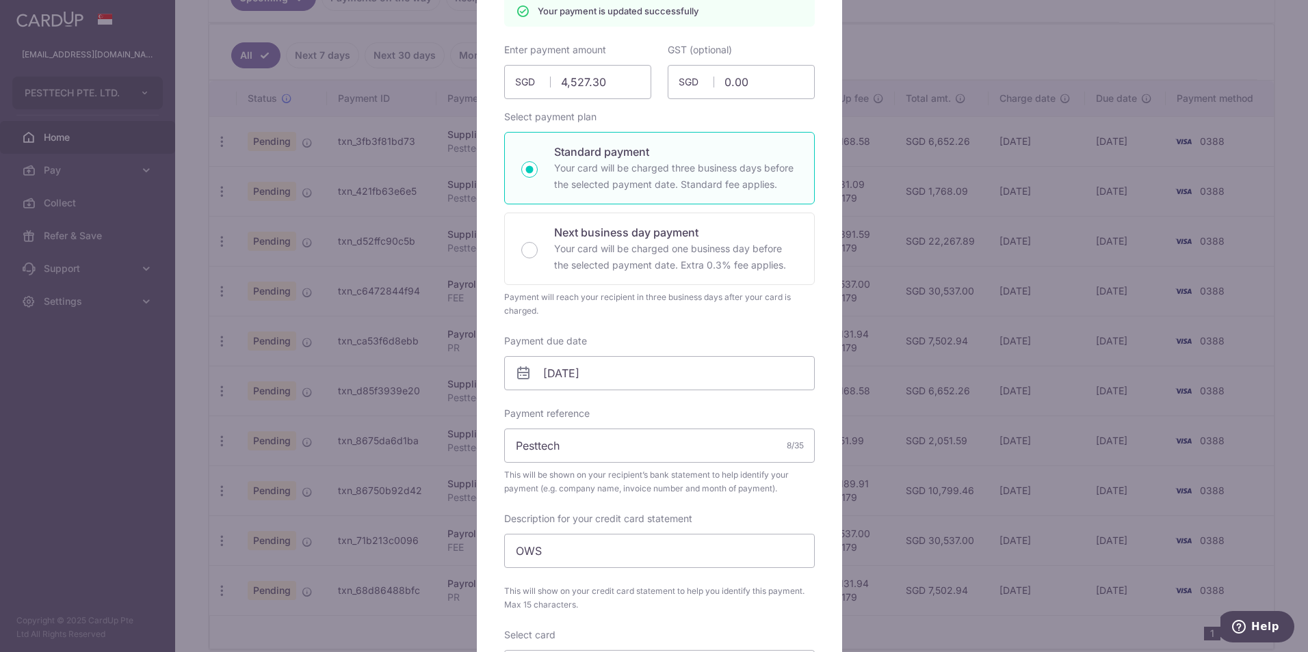
scroll to position [0, 0]
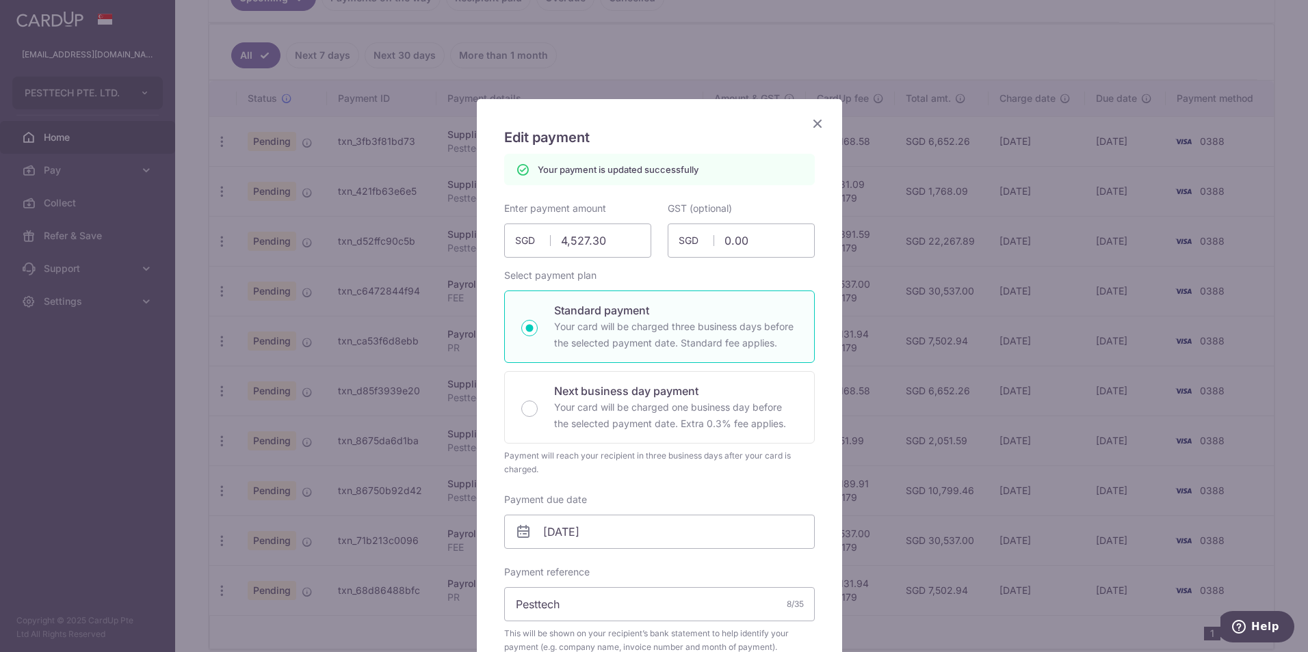
click at [813, 123] on icon "Close" at bounding box center [817, 123] width 16 height 17
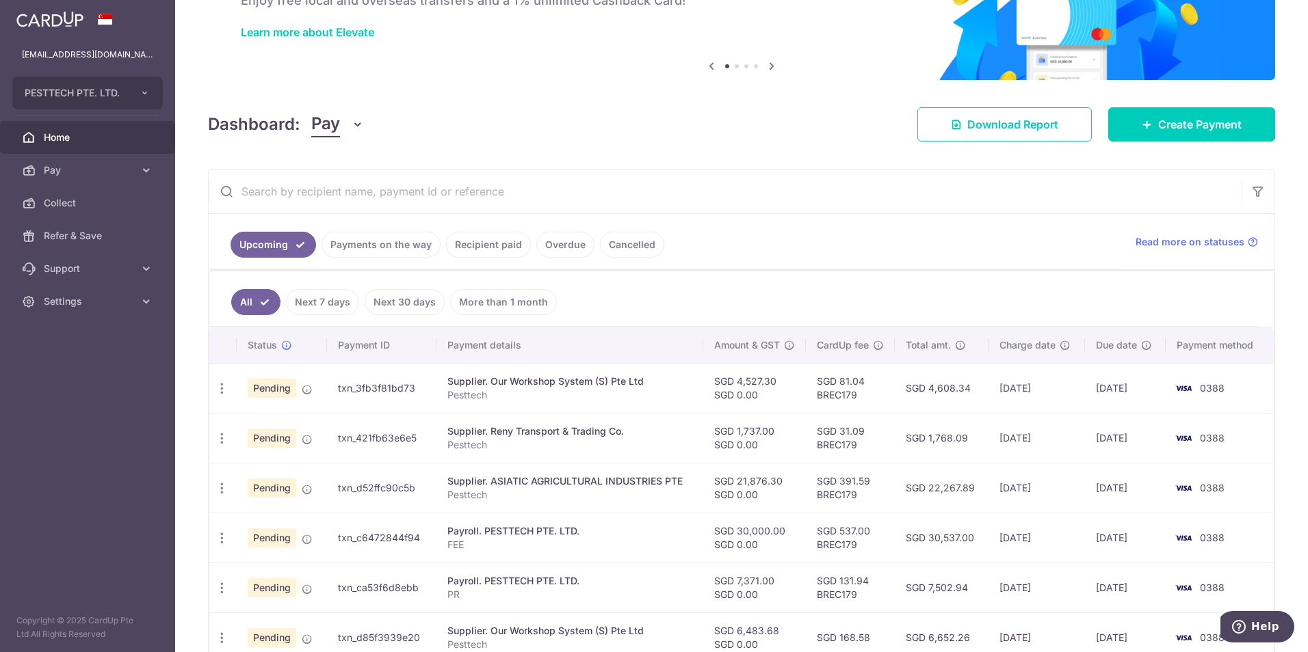
scroll to position [342, 0]
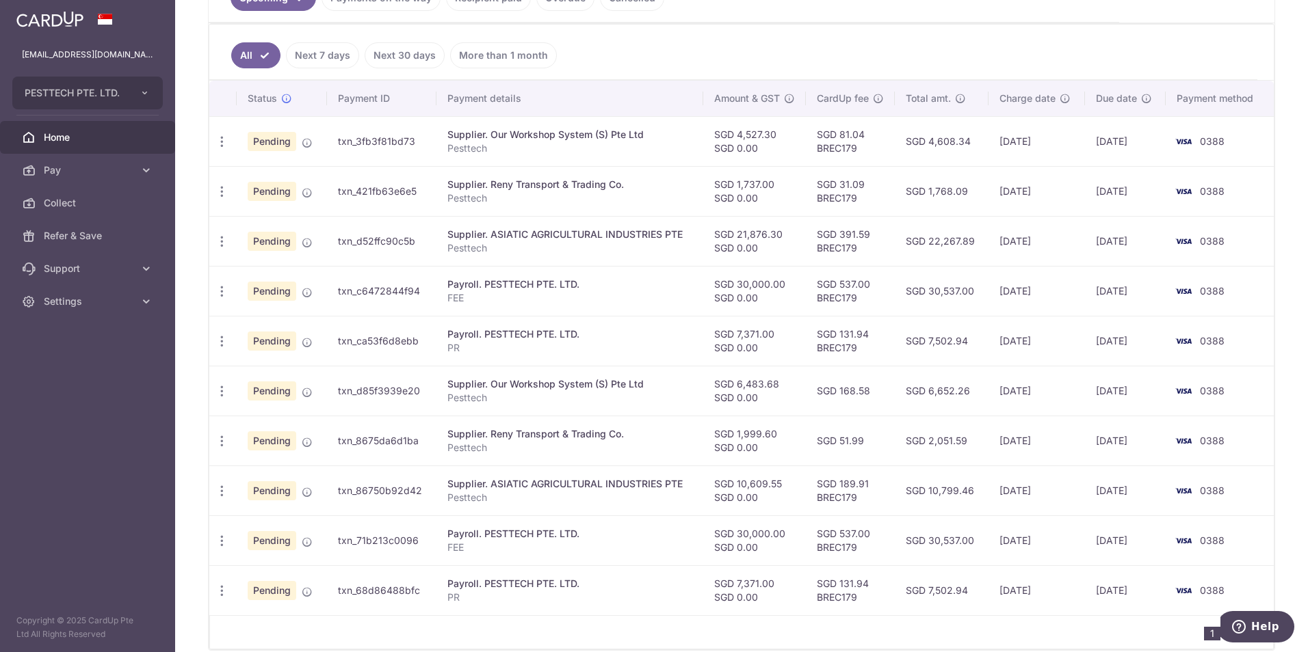
click at [782, 376] on td "SGD 6,483.68 SGD 0.00" at bounding box center [754, 391] width 103 height 50
